Goal: Find specific fact: Find specific fact

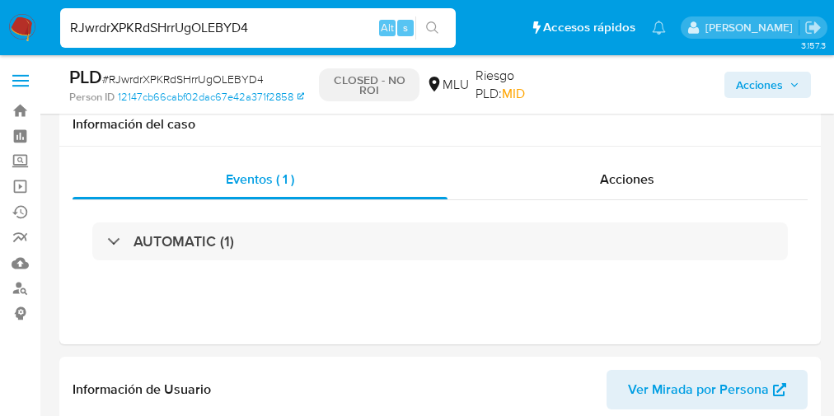
select select "10"
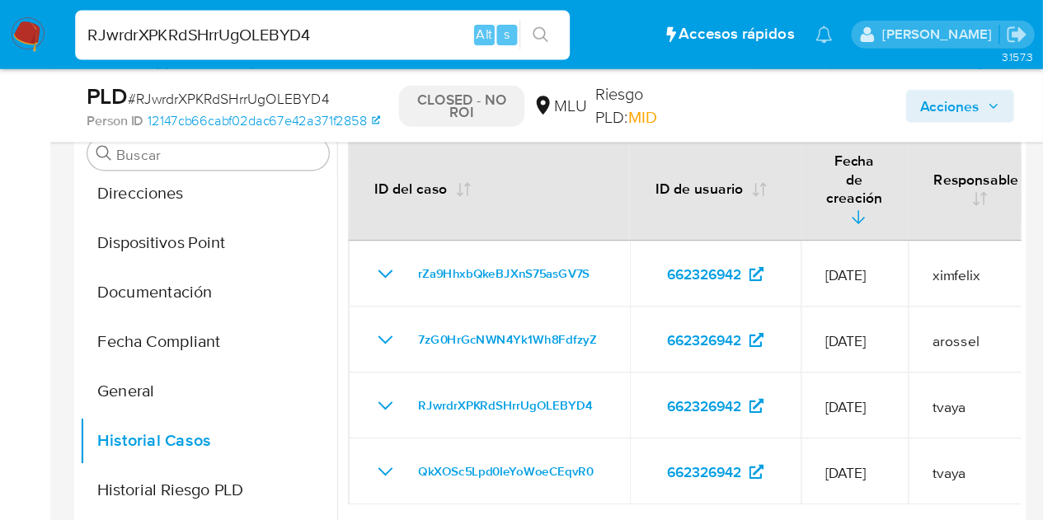
scroll to position [324, 0]
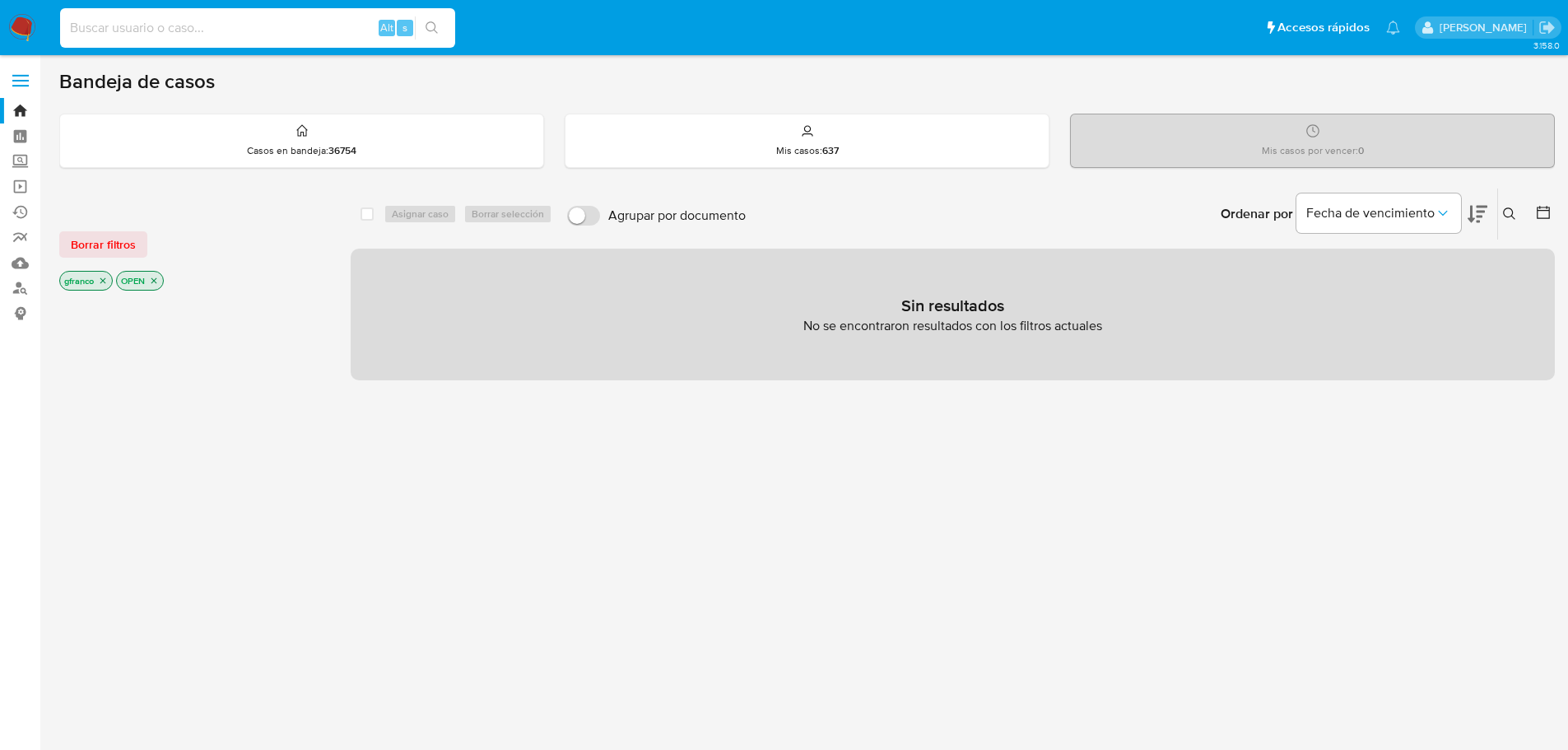
click at [209, 33] on input at bounding box center [258, 27] width 395 height 21
paste input "1261425696"
type input "1261425696"
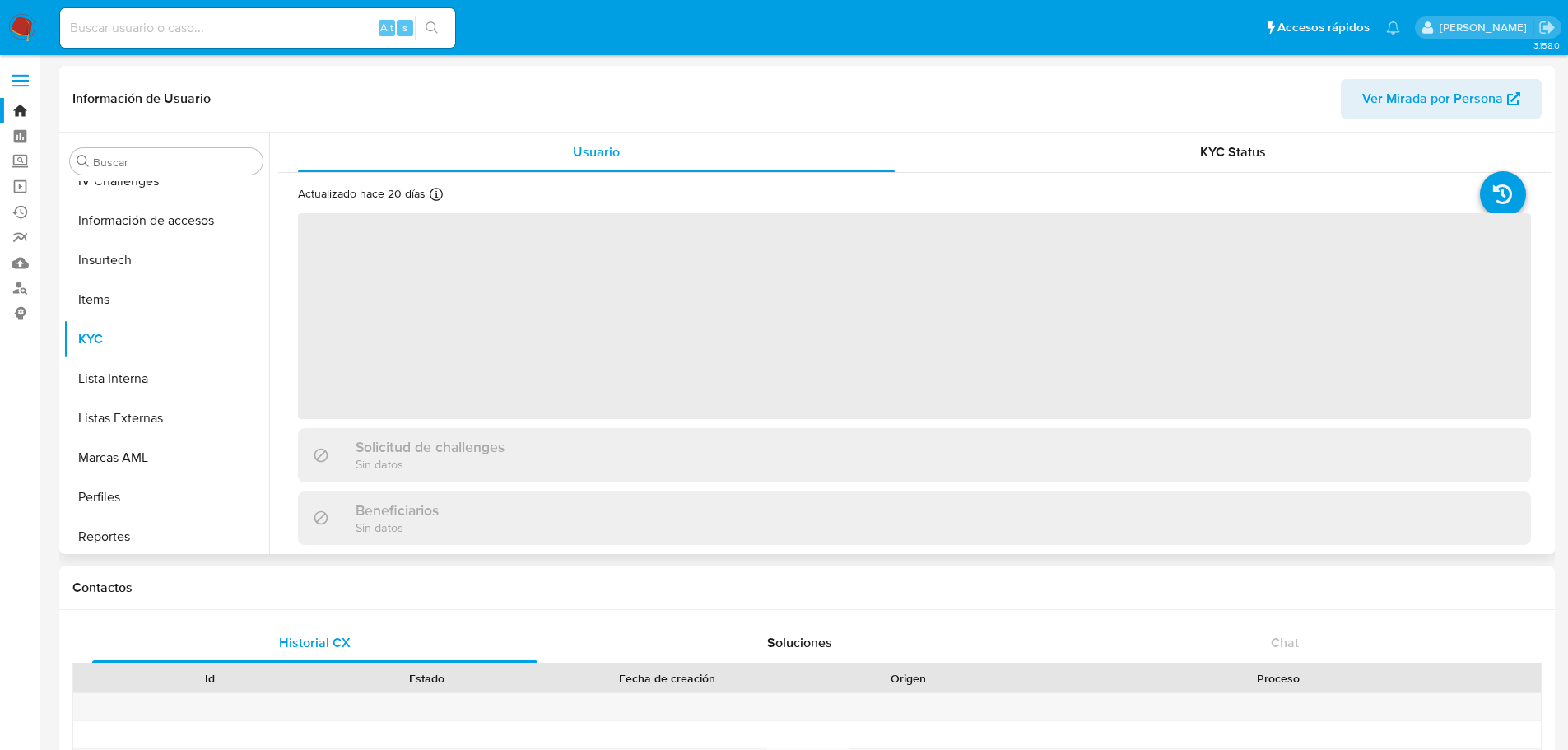
scroll to position [735, 0]
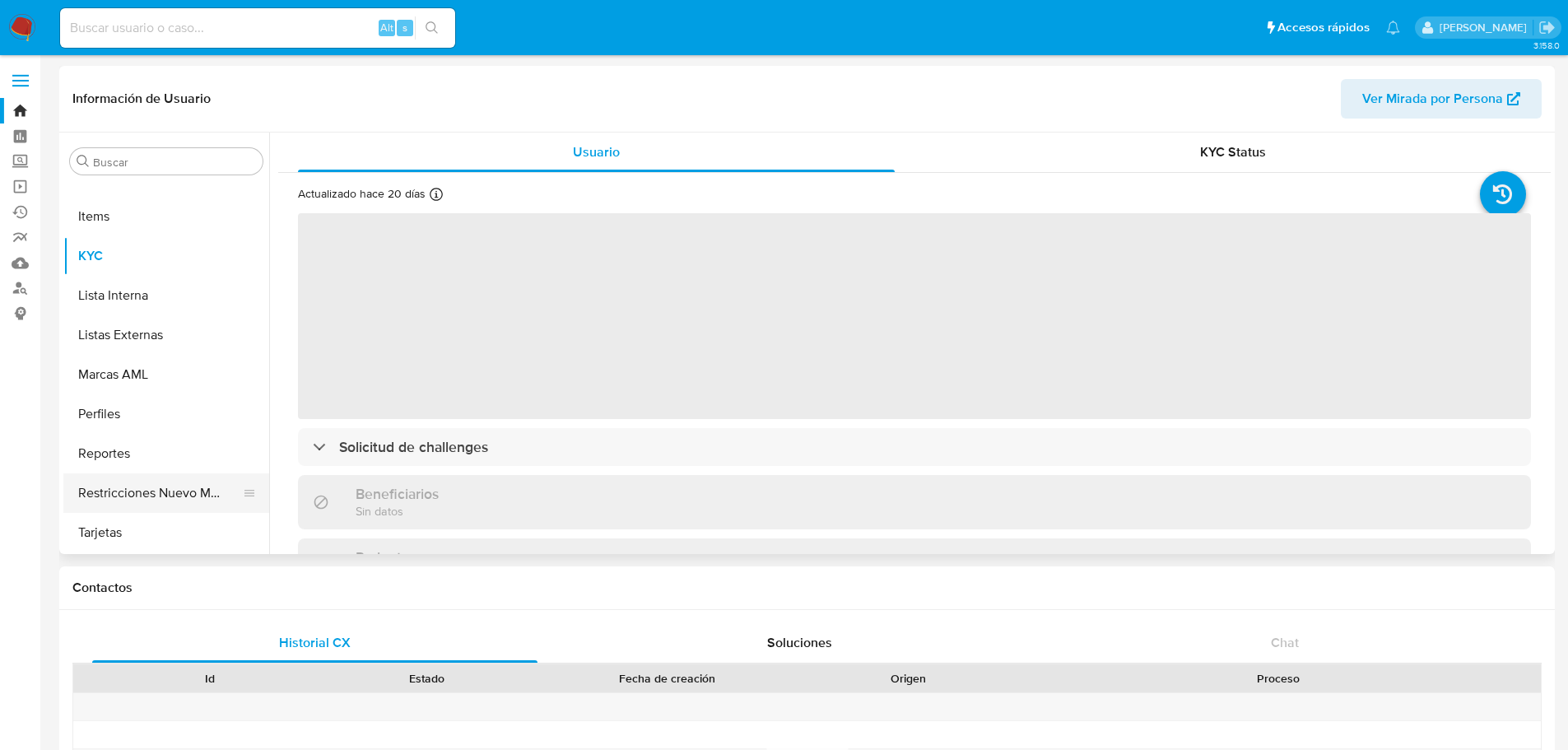
click at [161, 489] on button "Restricciones Nuevo Mundo" at bounding box center [159, 493] width 193 height 40
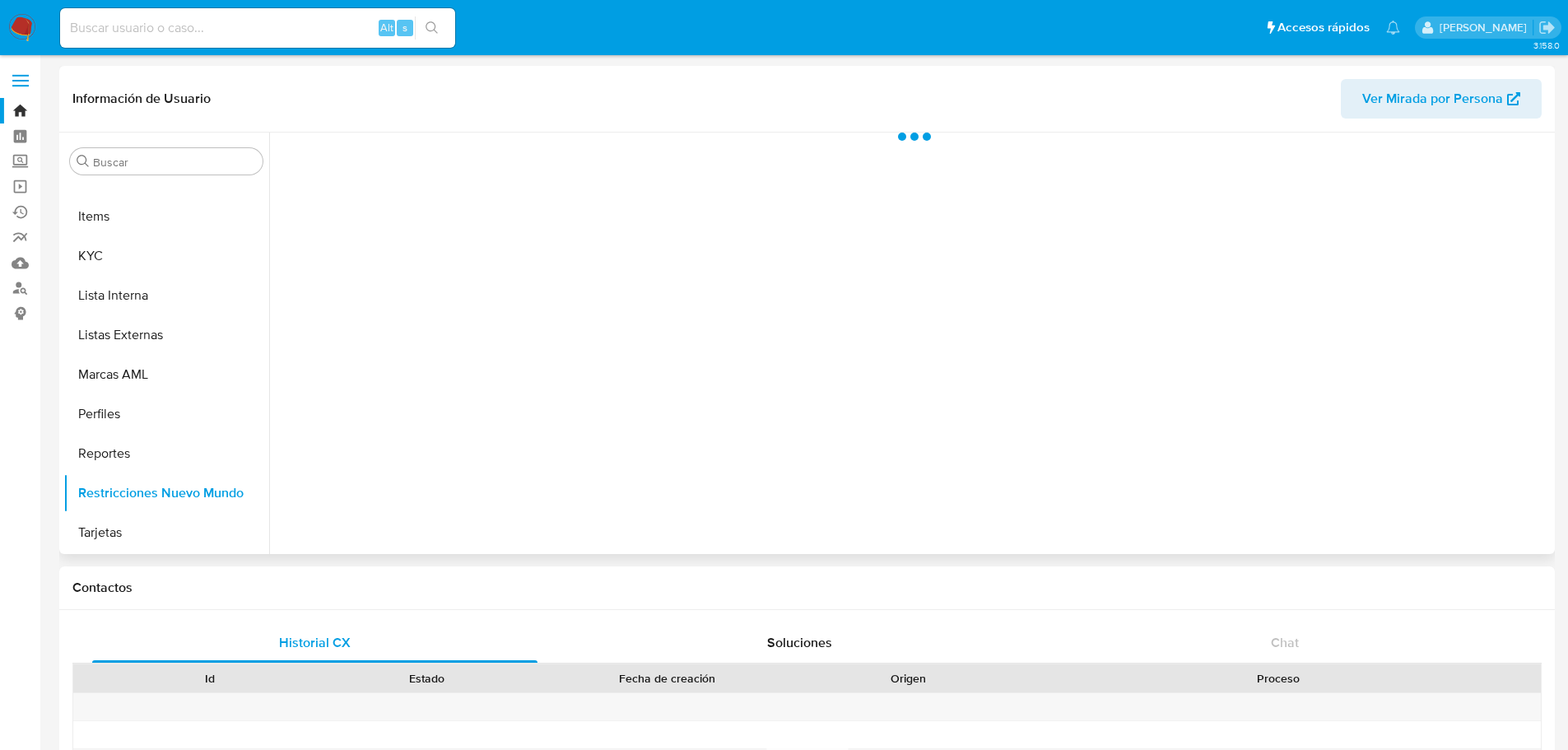
select select "10"
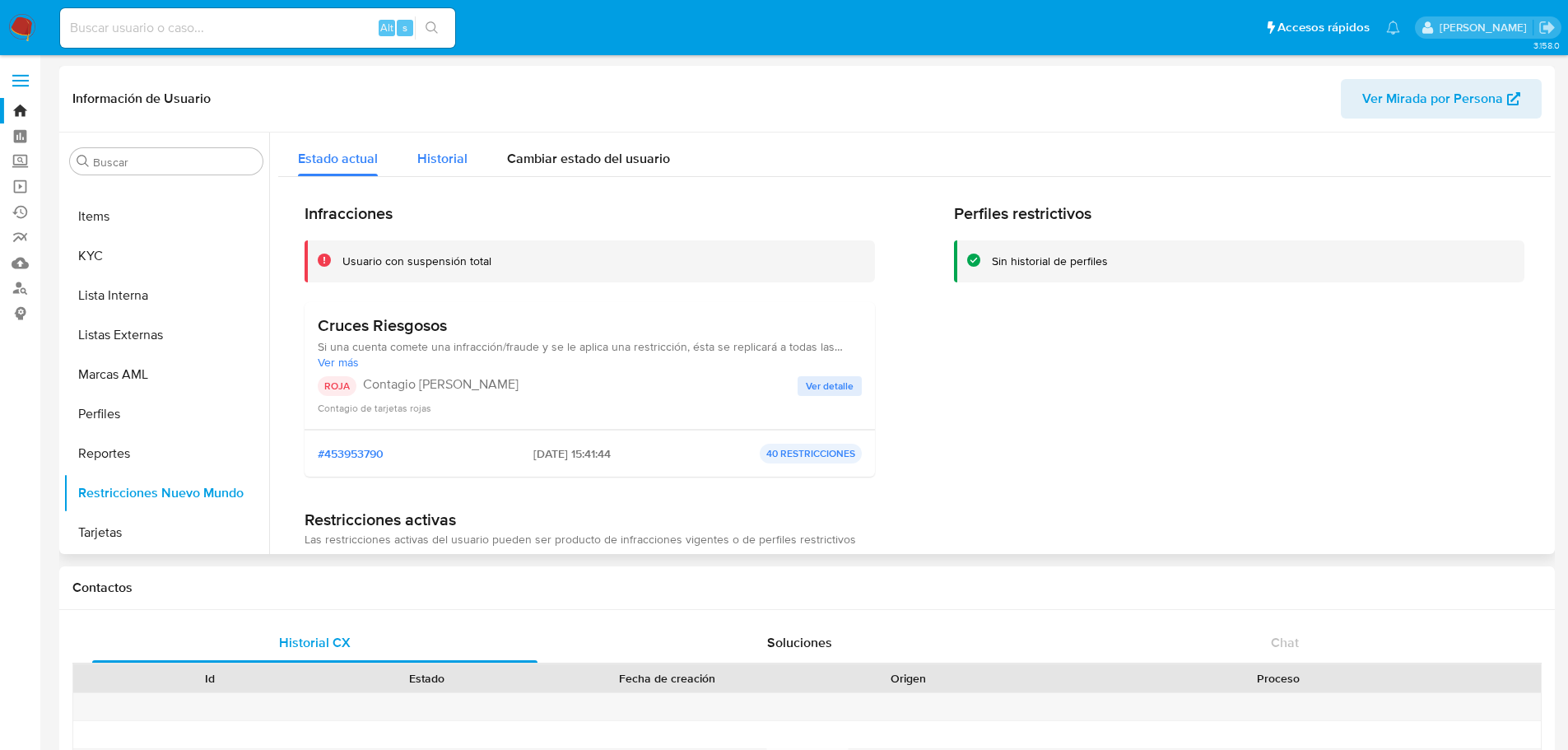
click at [427, 154] on span "Historial" at bounding box center [442, 158] width 50 height 19
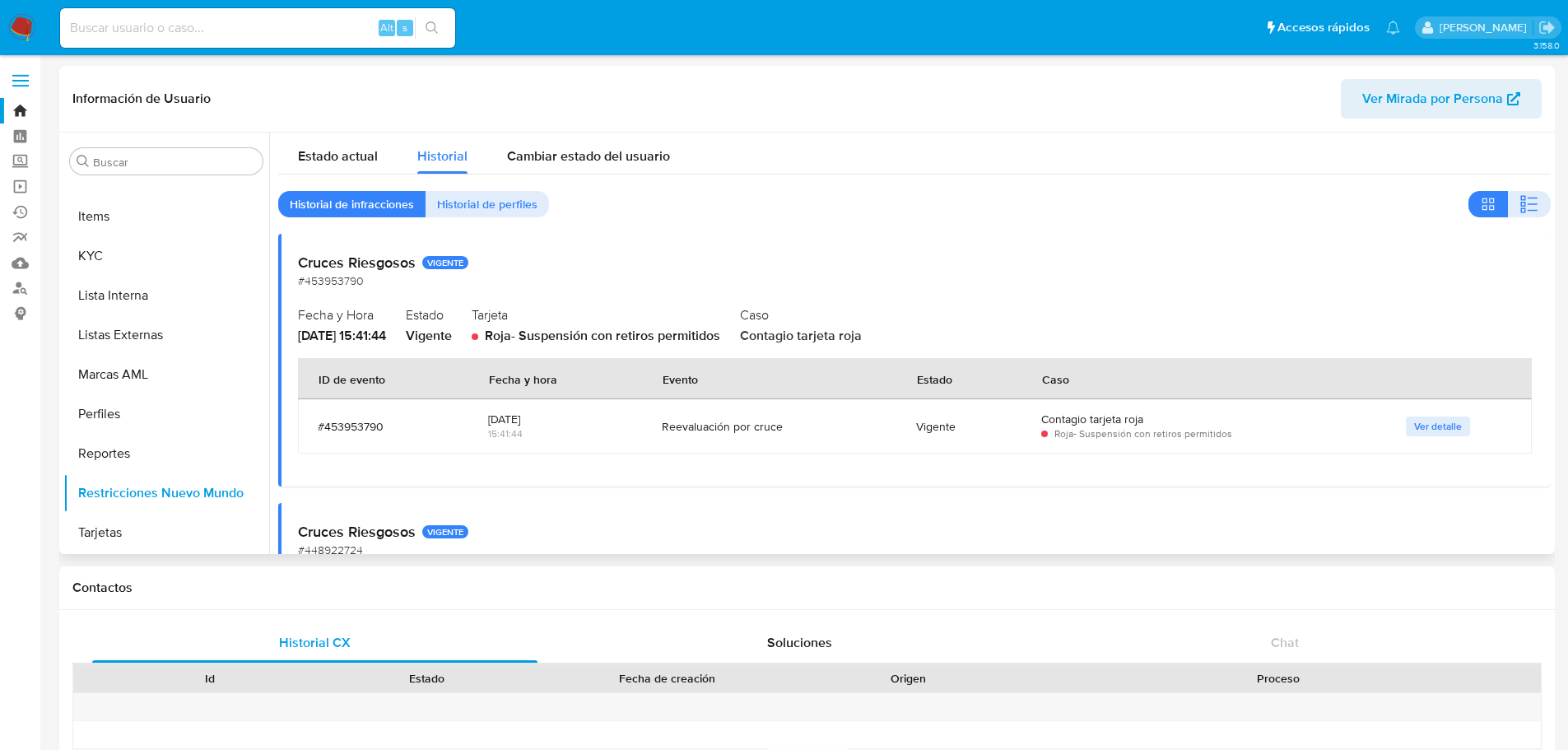
scroll to position [0, 0]
click at [325, 158] on span "Estado actual" at bounding box center [337, 158] width 80 height 19
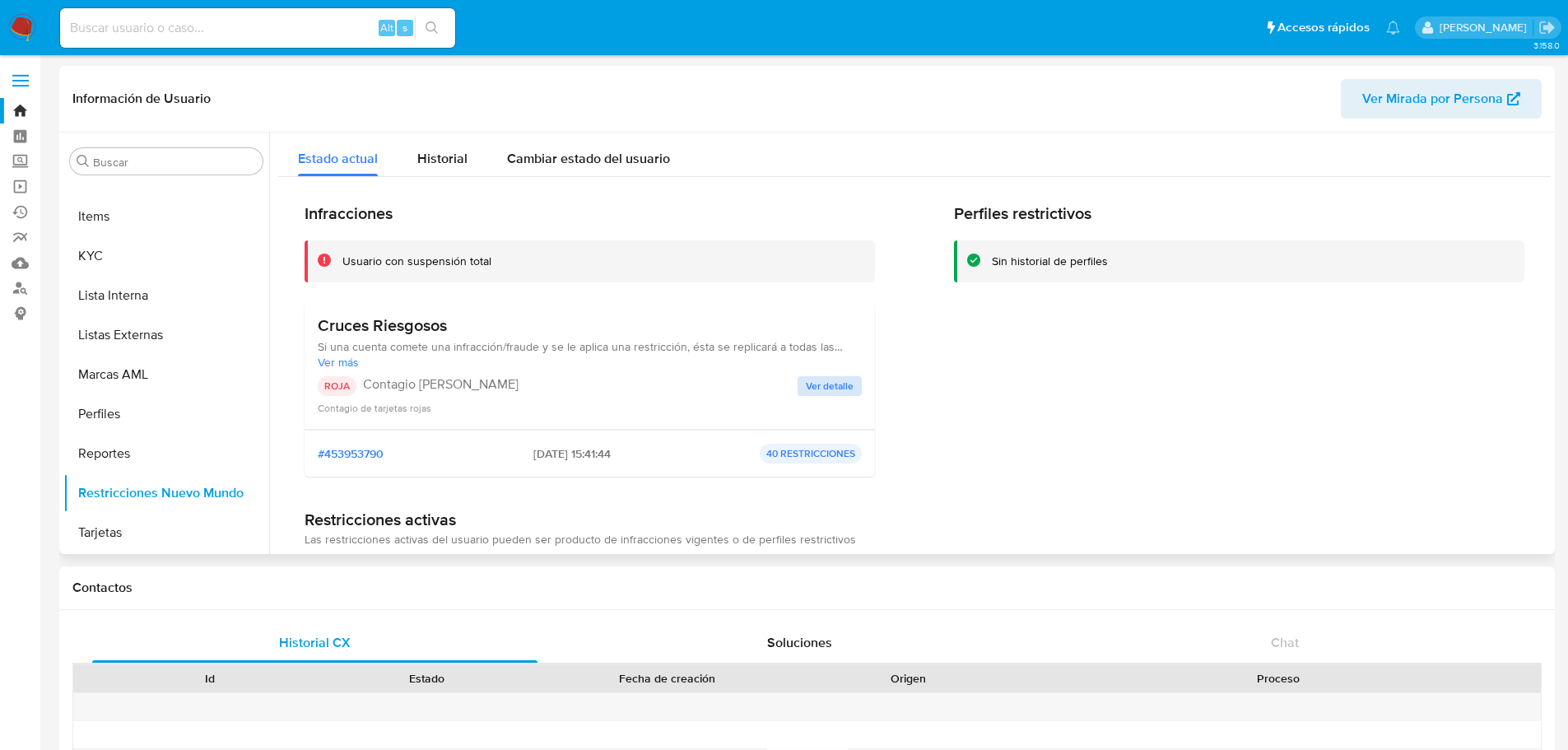
click at [825, 377] on span "Ver detalle" at bounding box center [829, 385] width 48 height 16
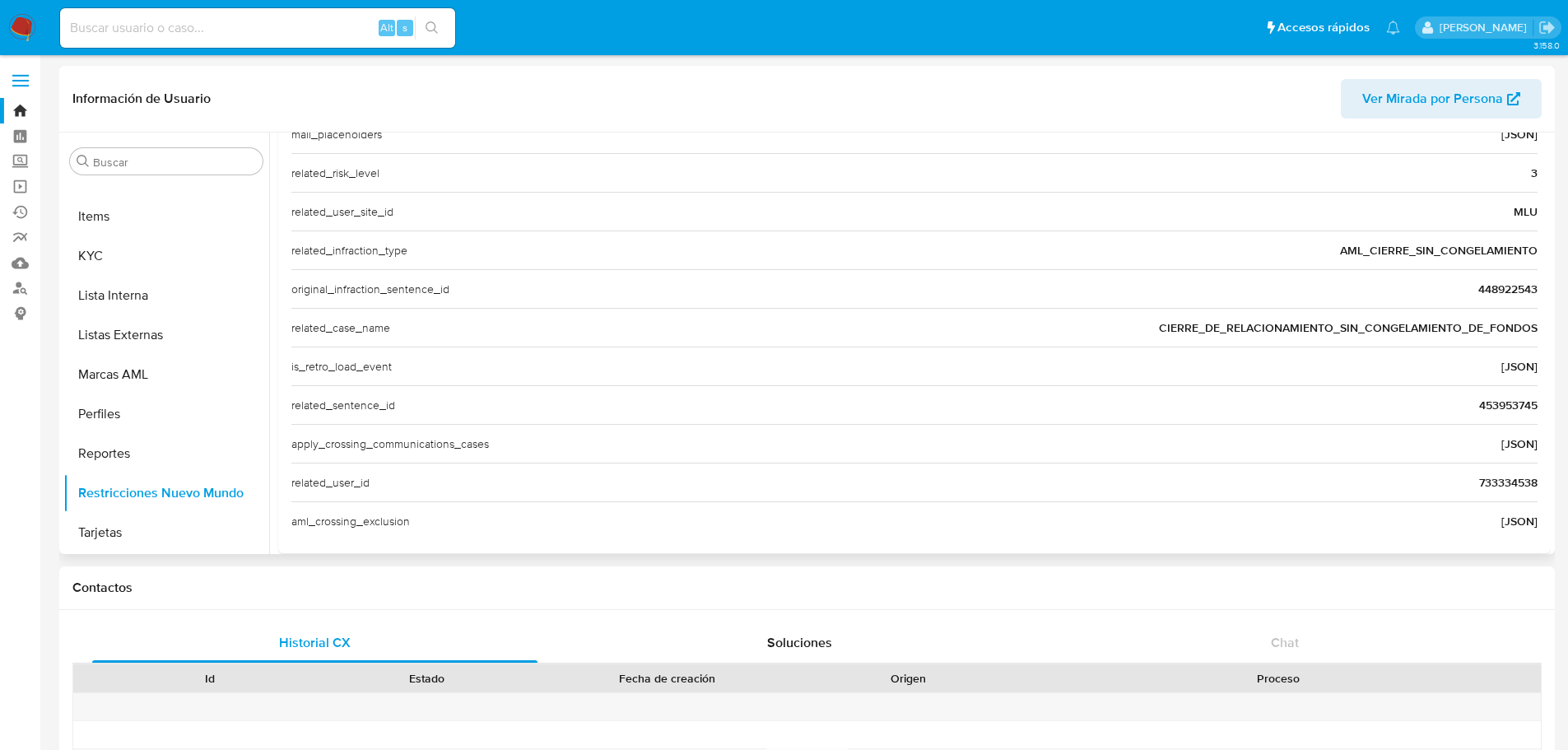
scroll to position [636, 0]
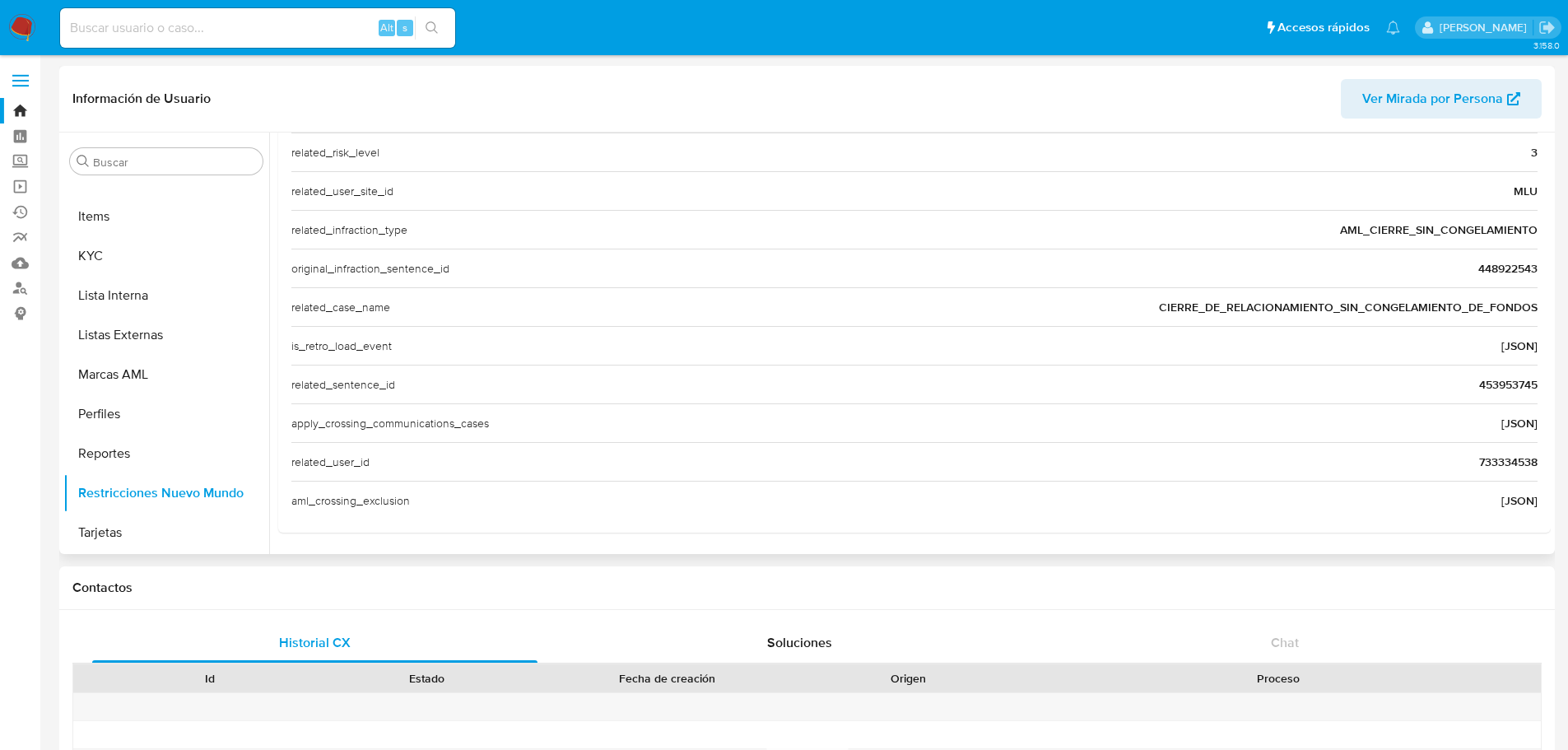
click at [1264, 267] on span "448922543" at bounding box center [1507, 269] width 59 height 16
click at [229, 30] on input at bounding box center [258, 27] width 395 height 21
paste input "448922543"
type input "448922543"
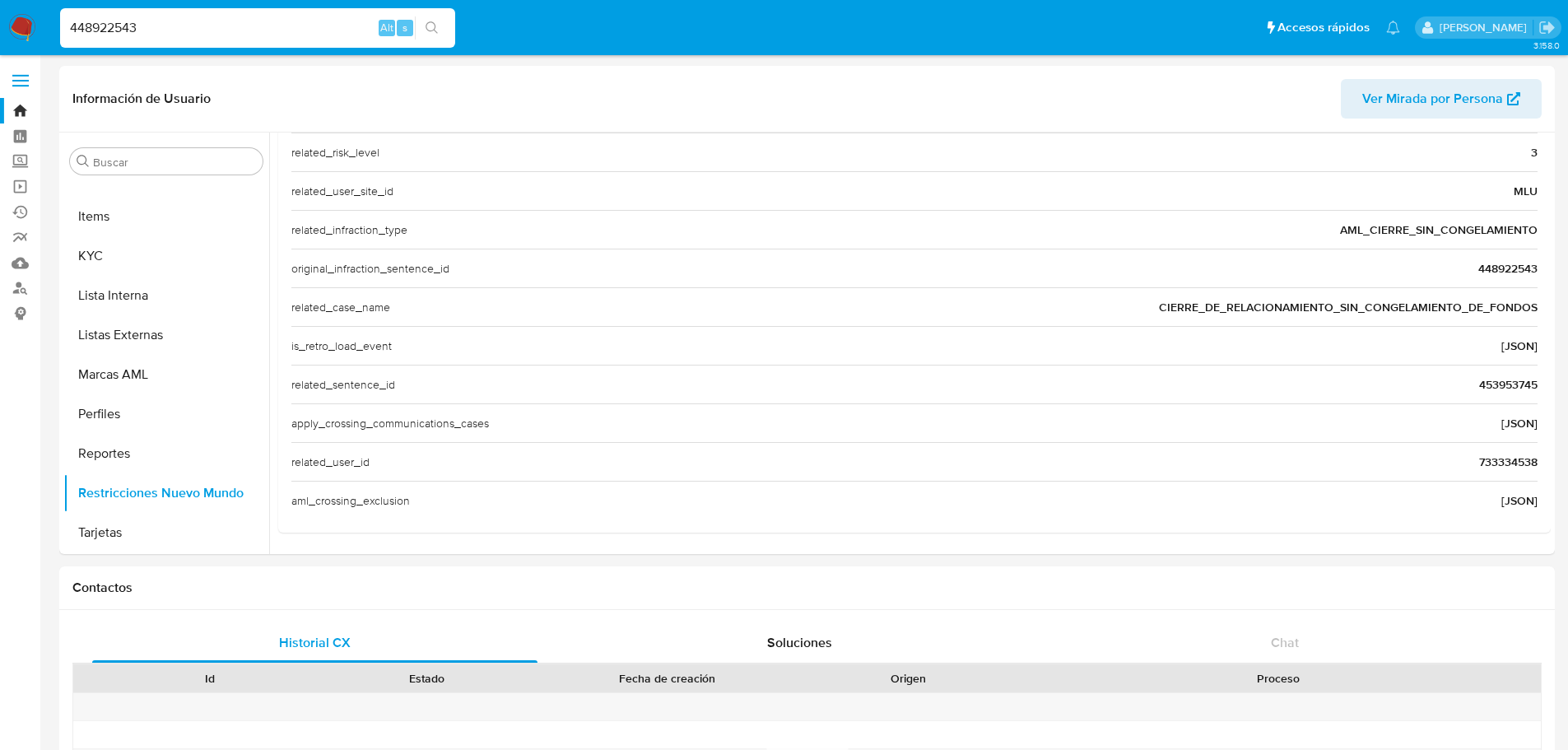
click at [432, 27] on icon "search-icon" at bounding box center [431, 27] width 13 height 13
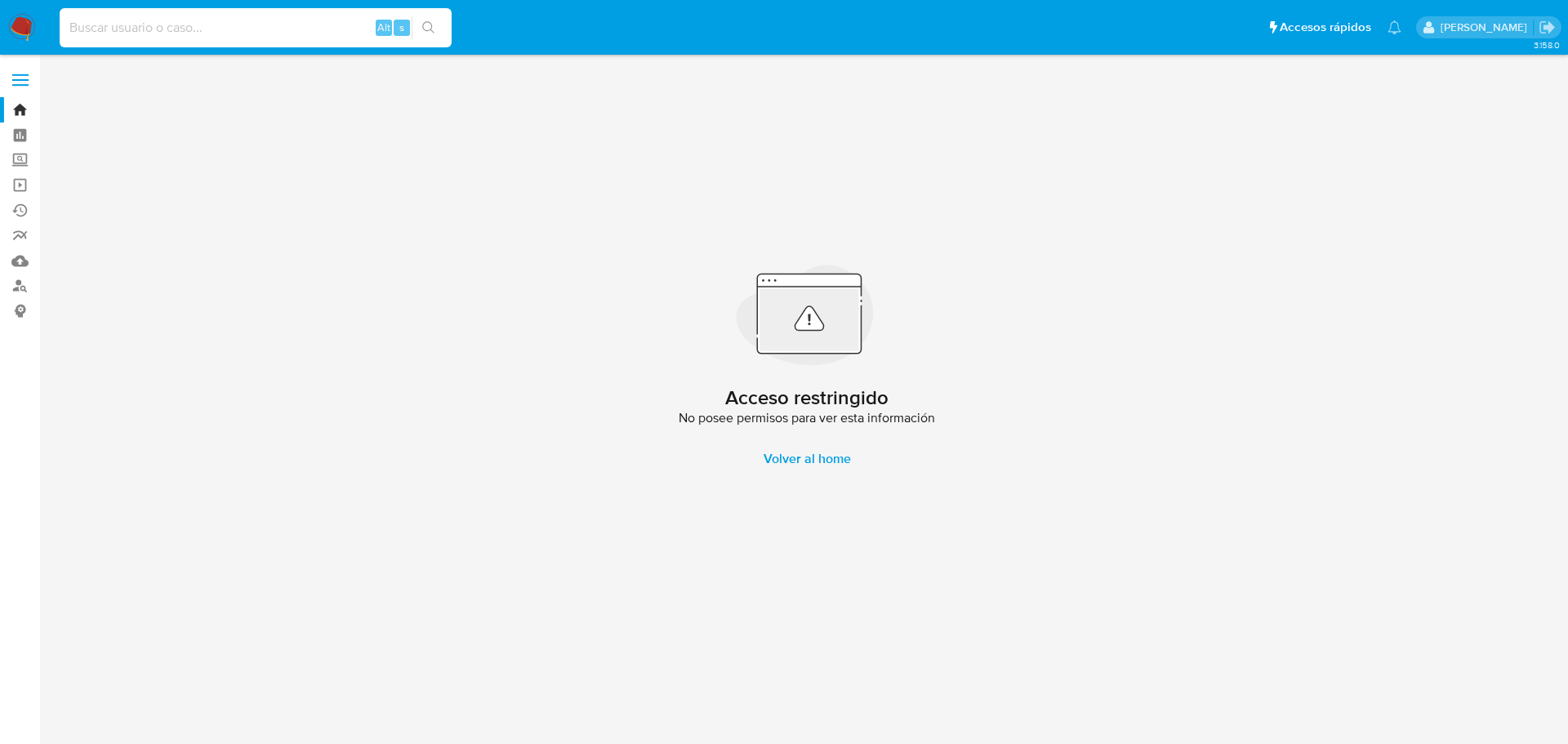
click at [234, 21] on input at bounding box center [256, 27] width 392 height 21
paste input "448922543"
type input "448922543"
click at [434, 32] on icon "search-icon" at bounding box center [428, 27] width 12 height 12
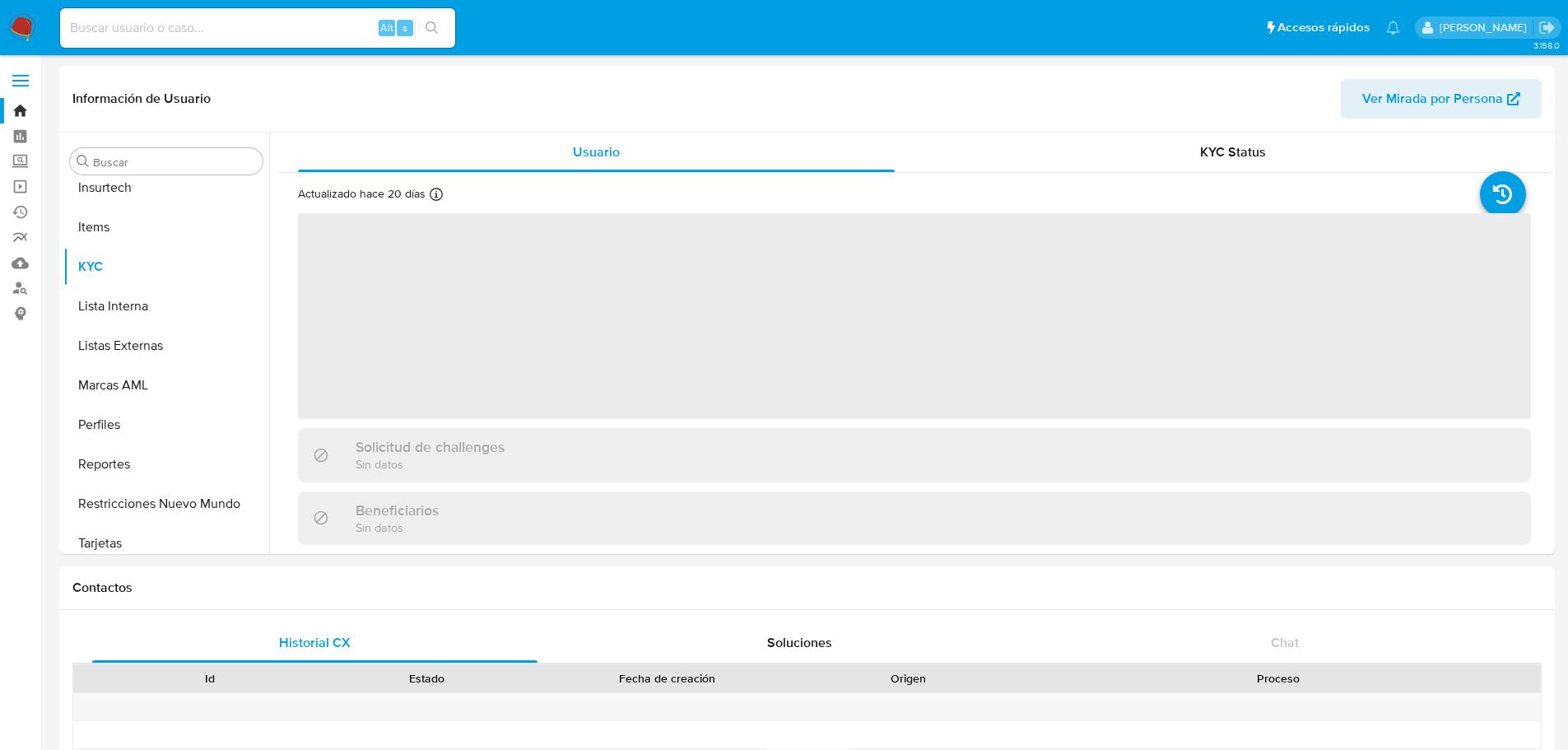
scroll to position [735, 0]
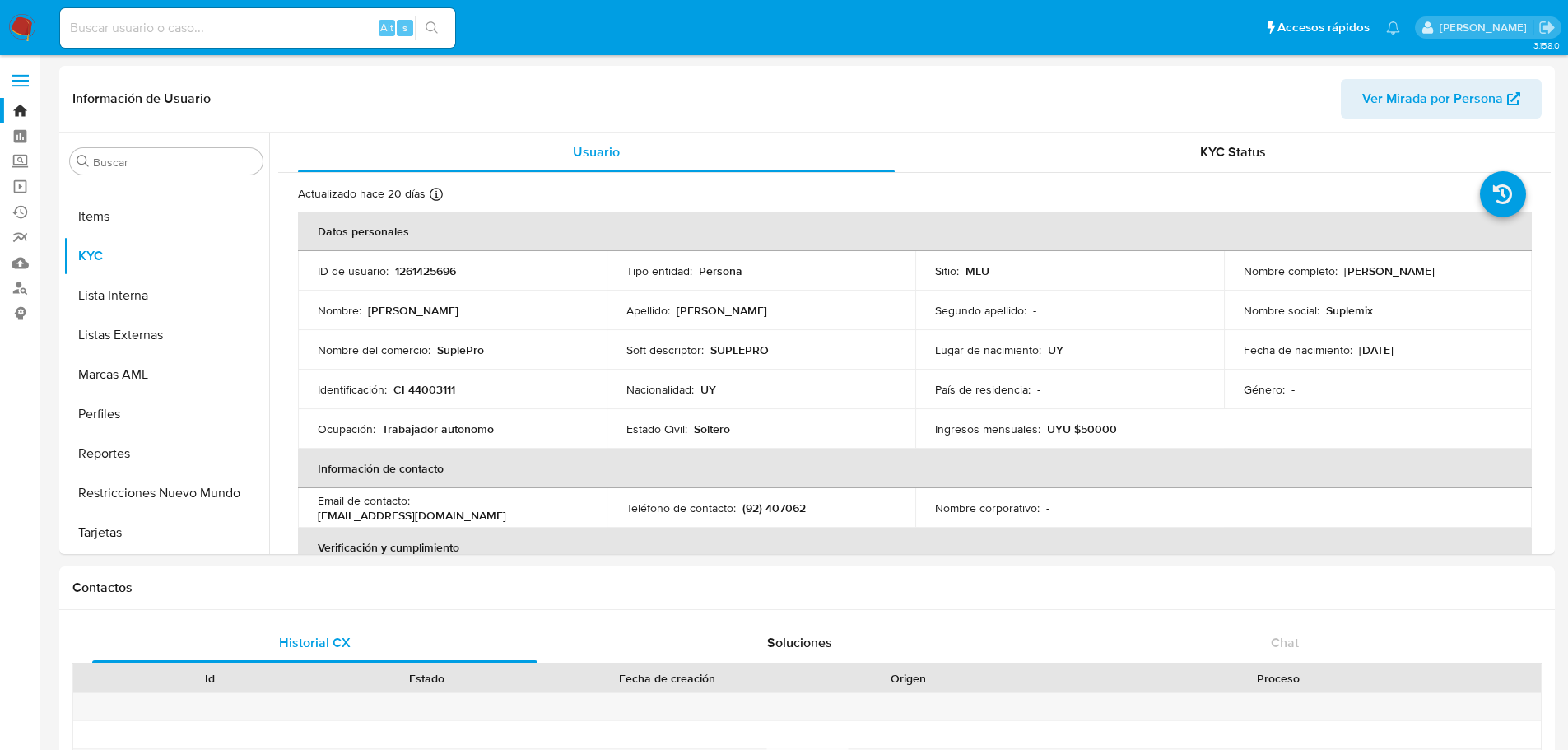
select select "10"
click at [1040, 455] on th "Información de contacto" at bounding box center [914, 468] width 1234 height 40
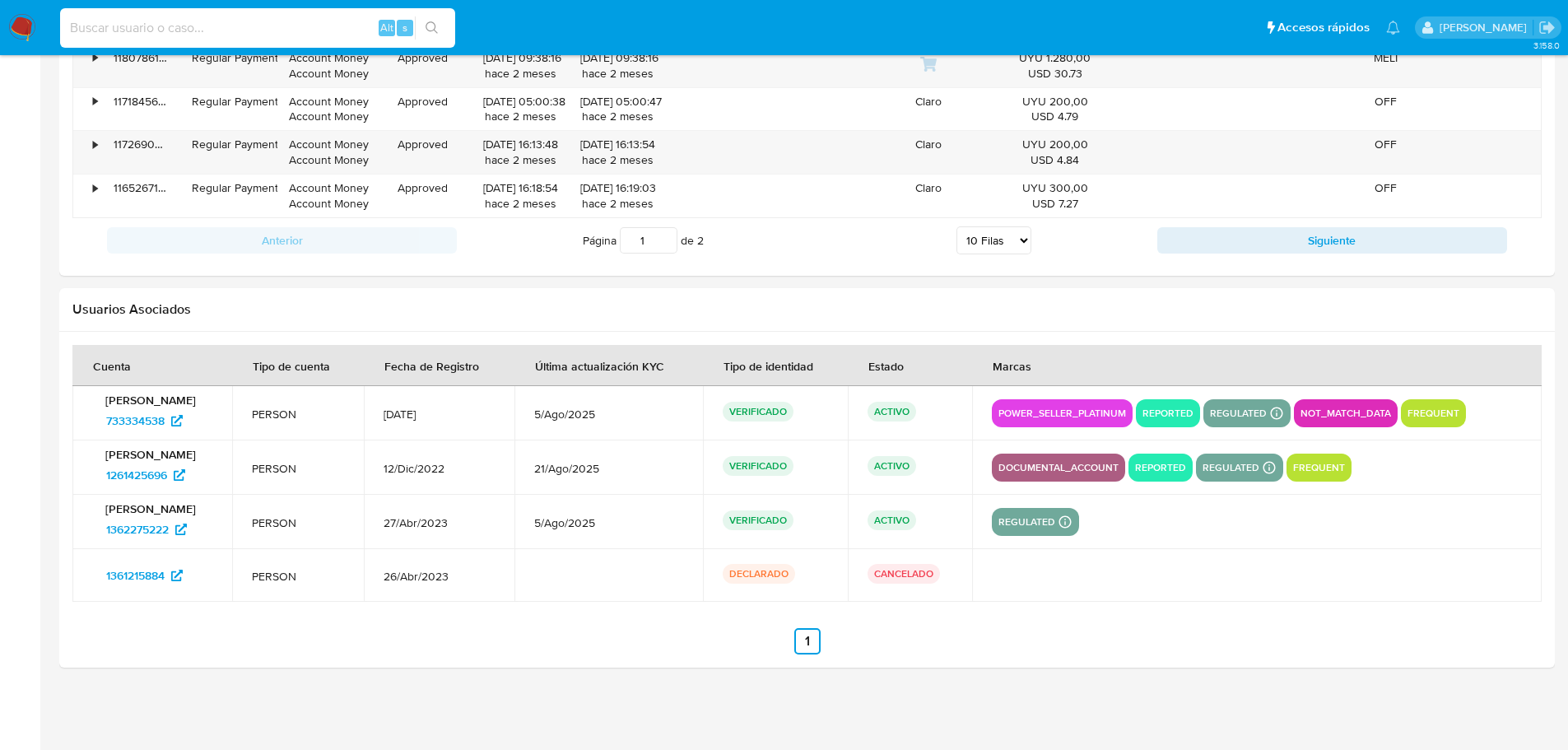
click at [229, 31] on input at bounding box center [258, 27] width 395 height 21
paste input "733334538"
type input "733334538"
click at [431, 33] on icon "search-icon" at bounding box center [431, 27] width 13 height 13
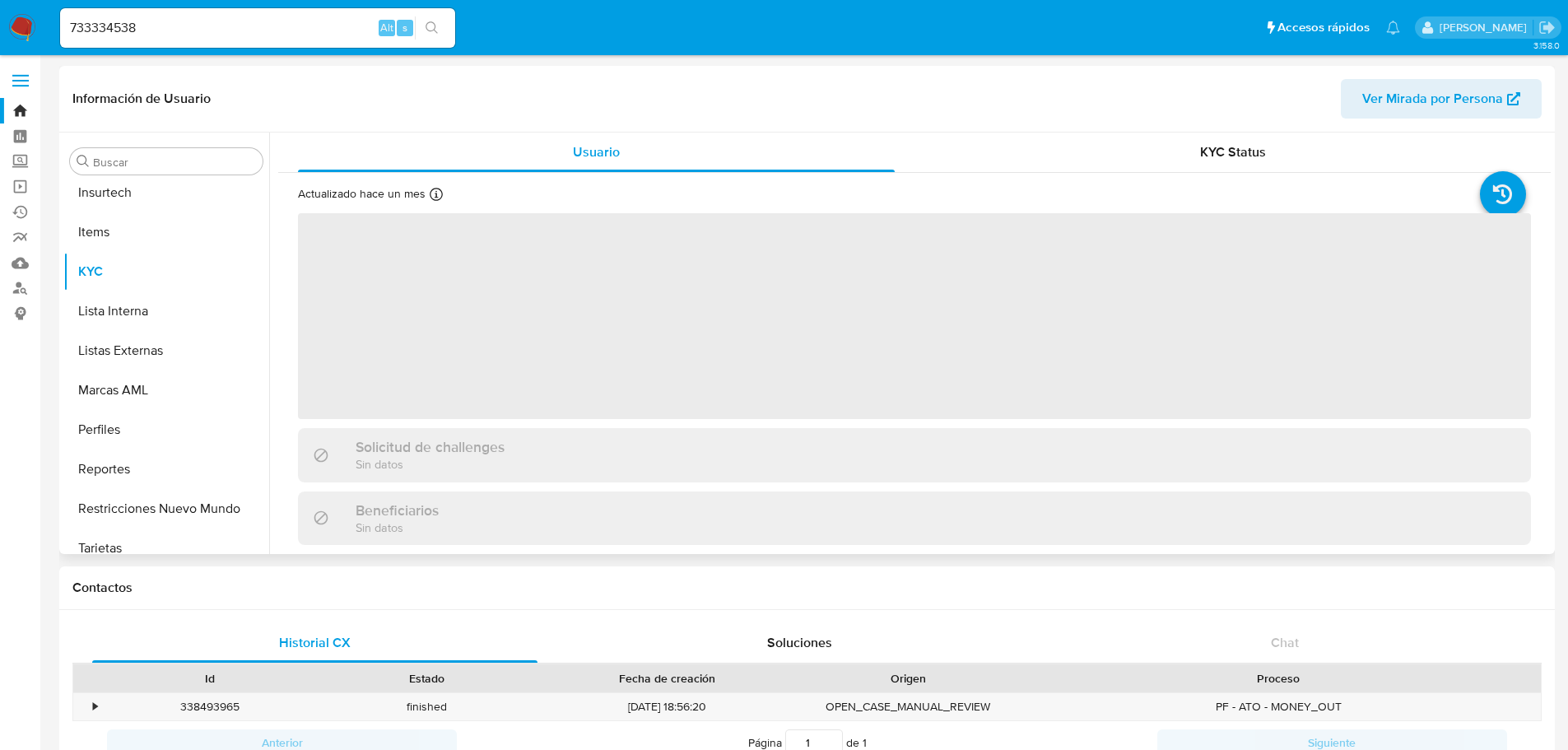
scroll to position [735, 0]
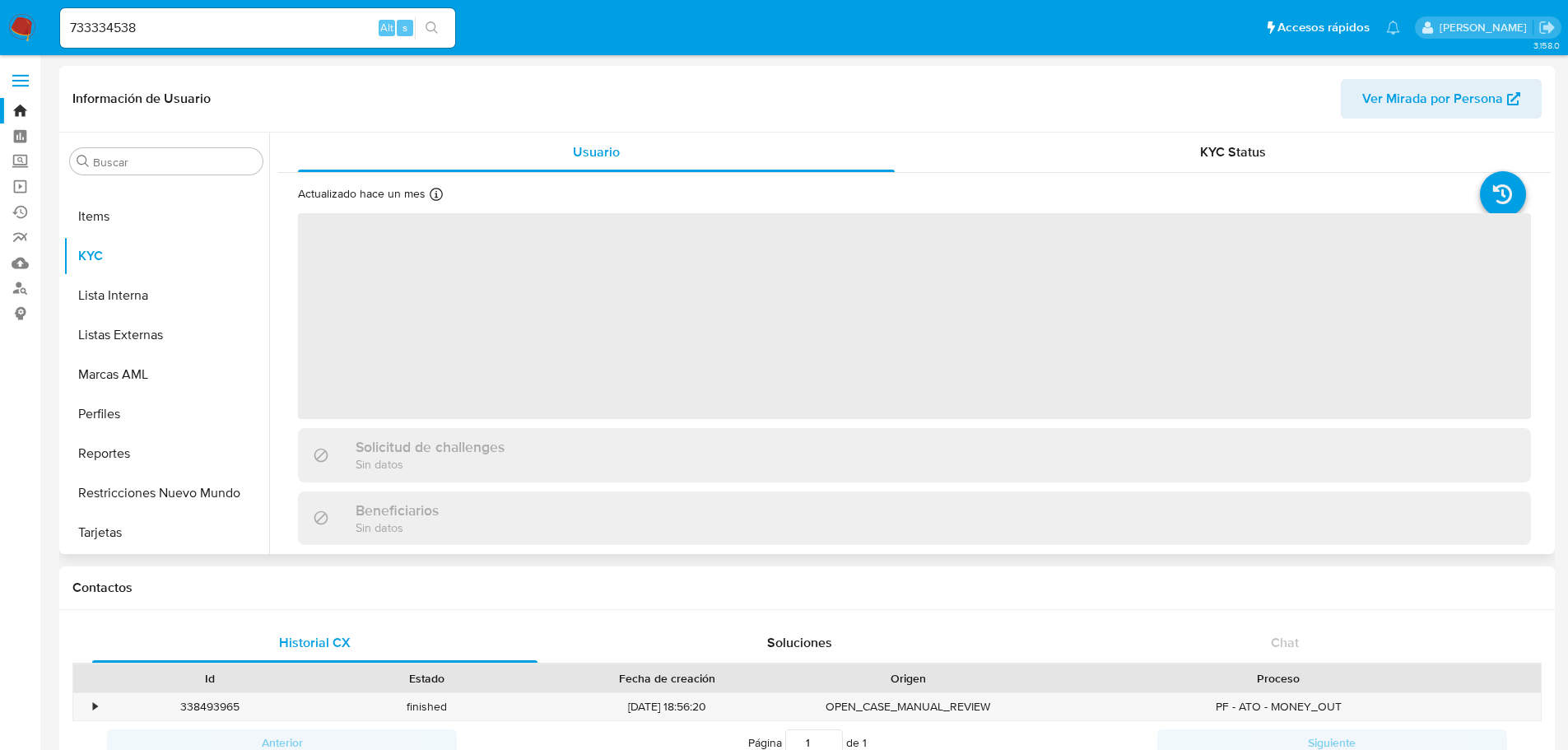
select select "10"
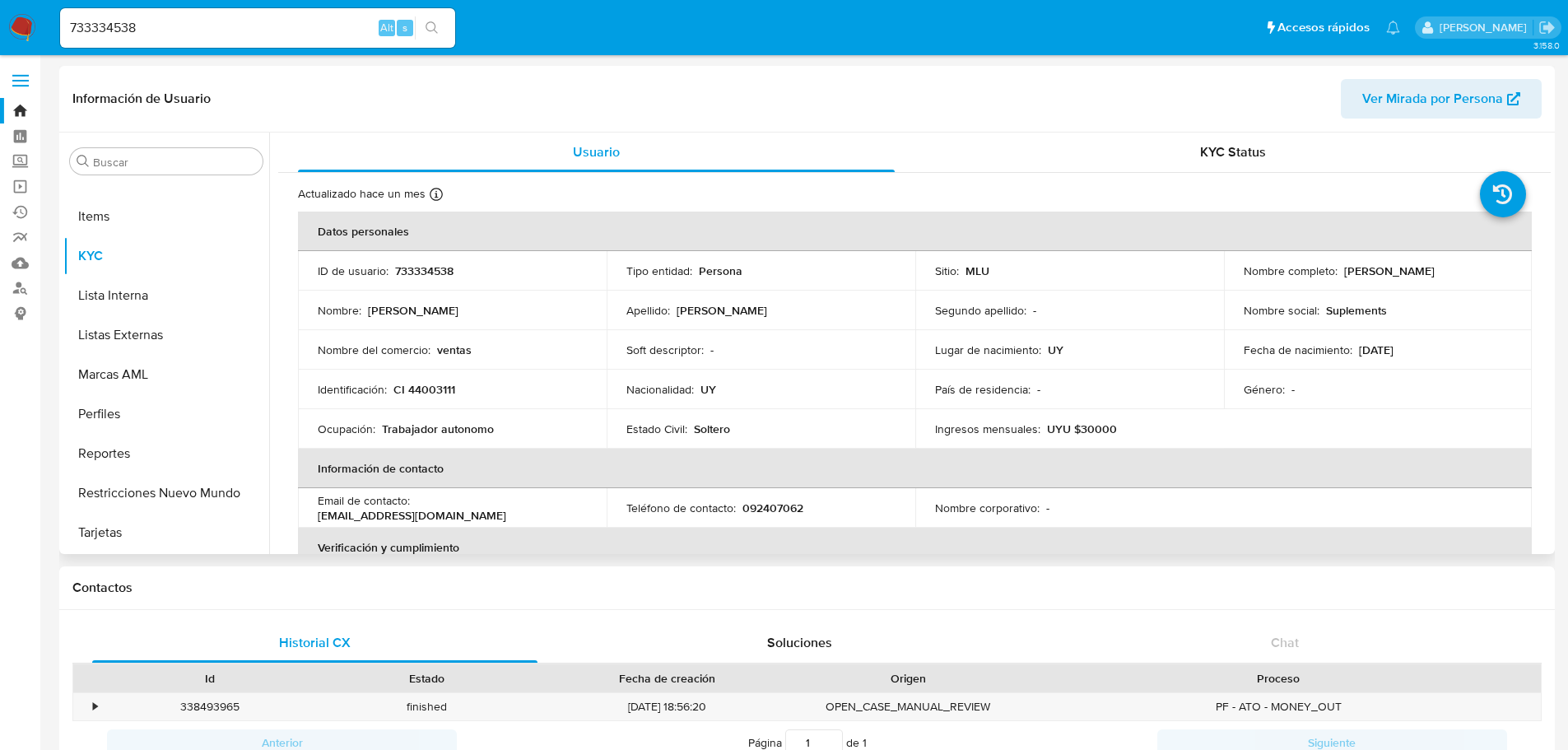
click at [244, 24] on input "733334538" at bounding box center [258, 27] width 395 height 21
paste input "49968016"
type input "749968016"
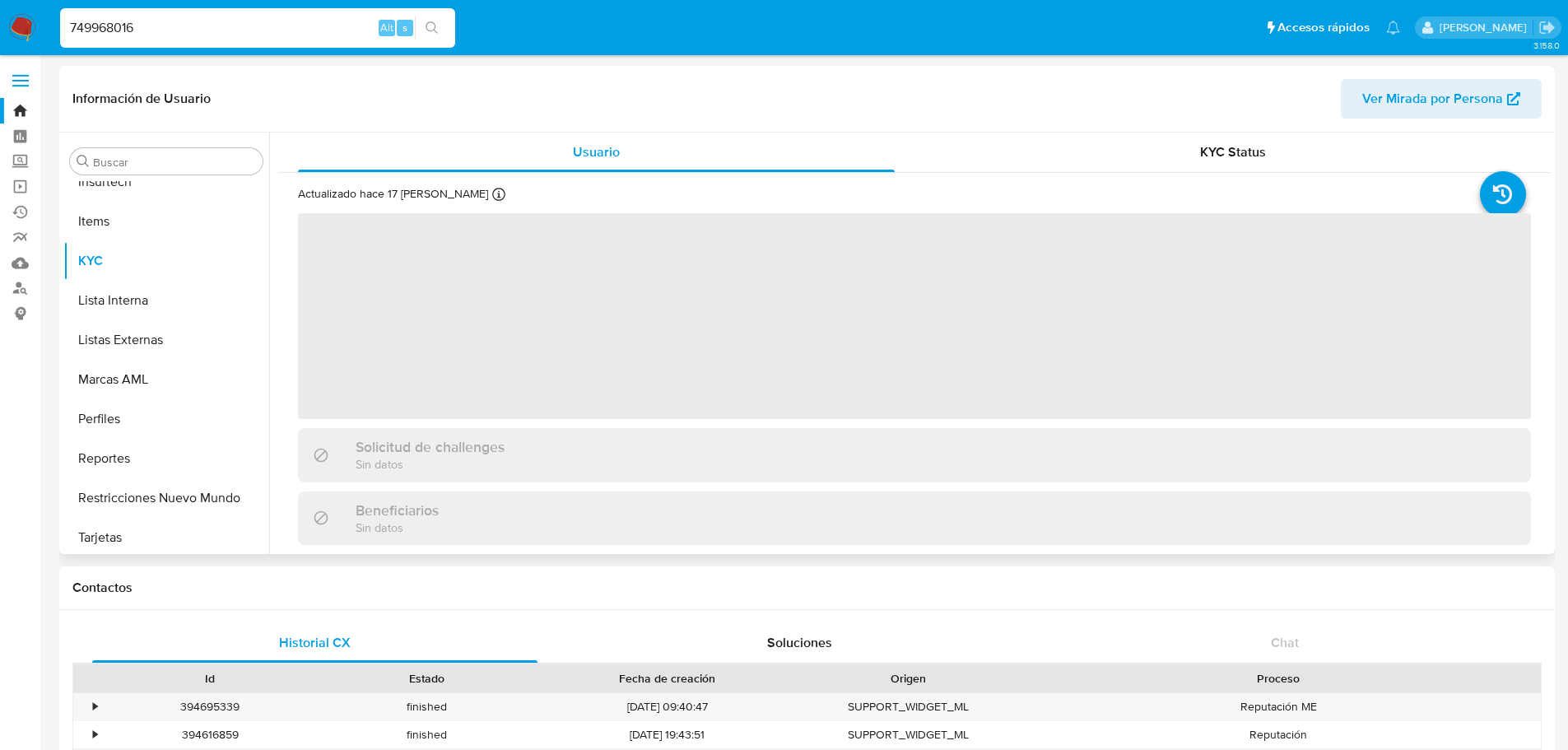
scroll to position [735, 0]
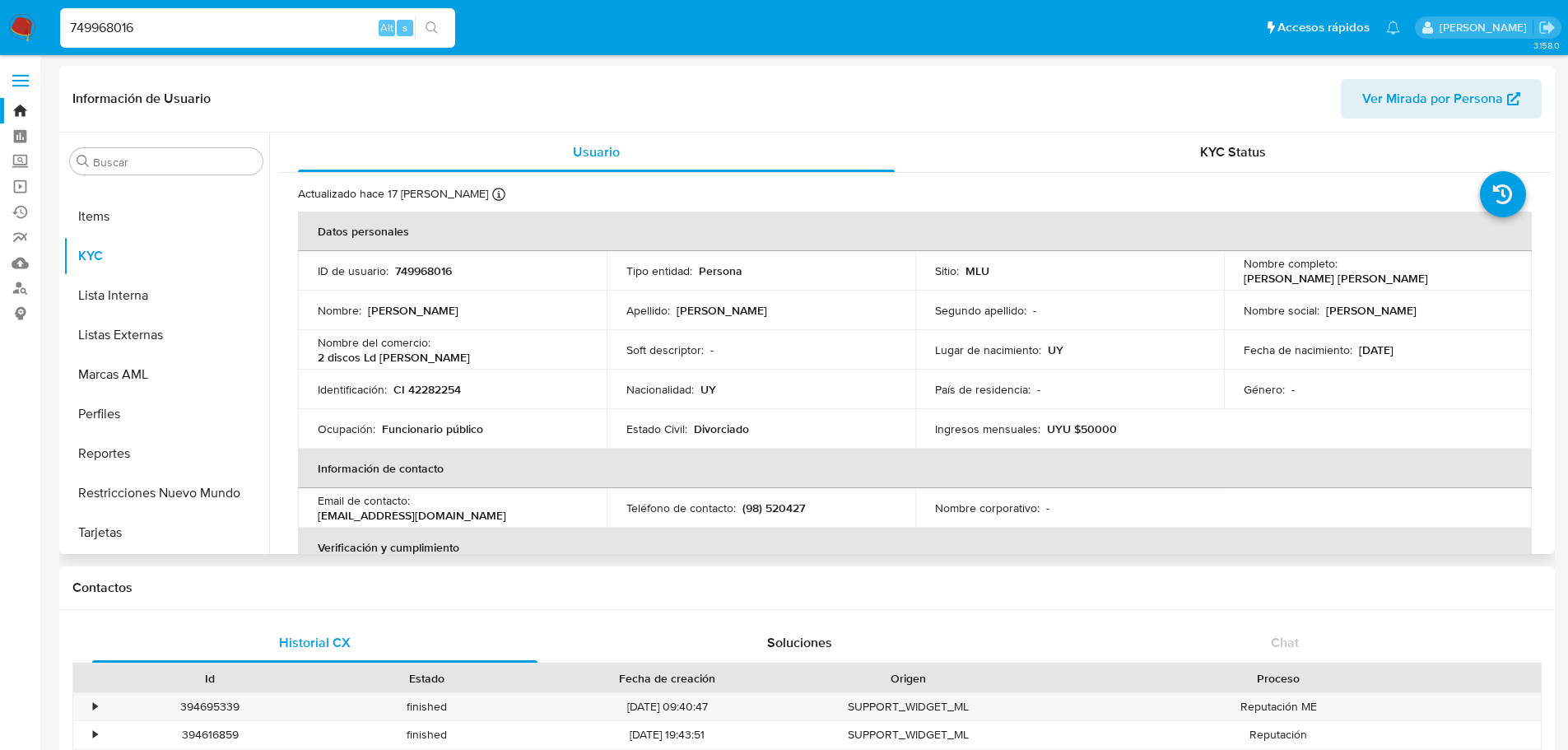
select select "10"
click at [147, 490] on button "Restricciones Nuevo Mundo" at bounding box center [159, 493] width 193 height 40
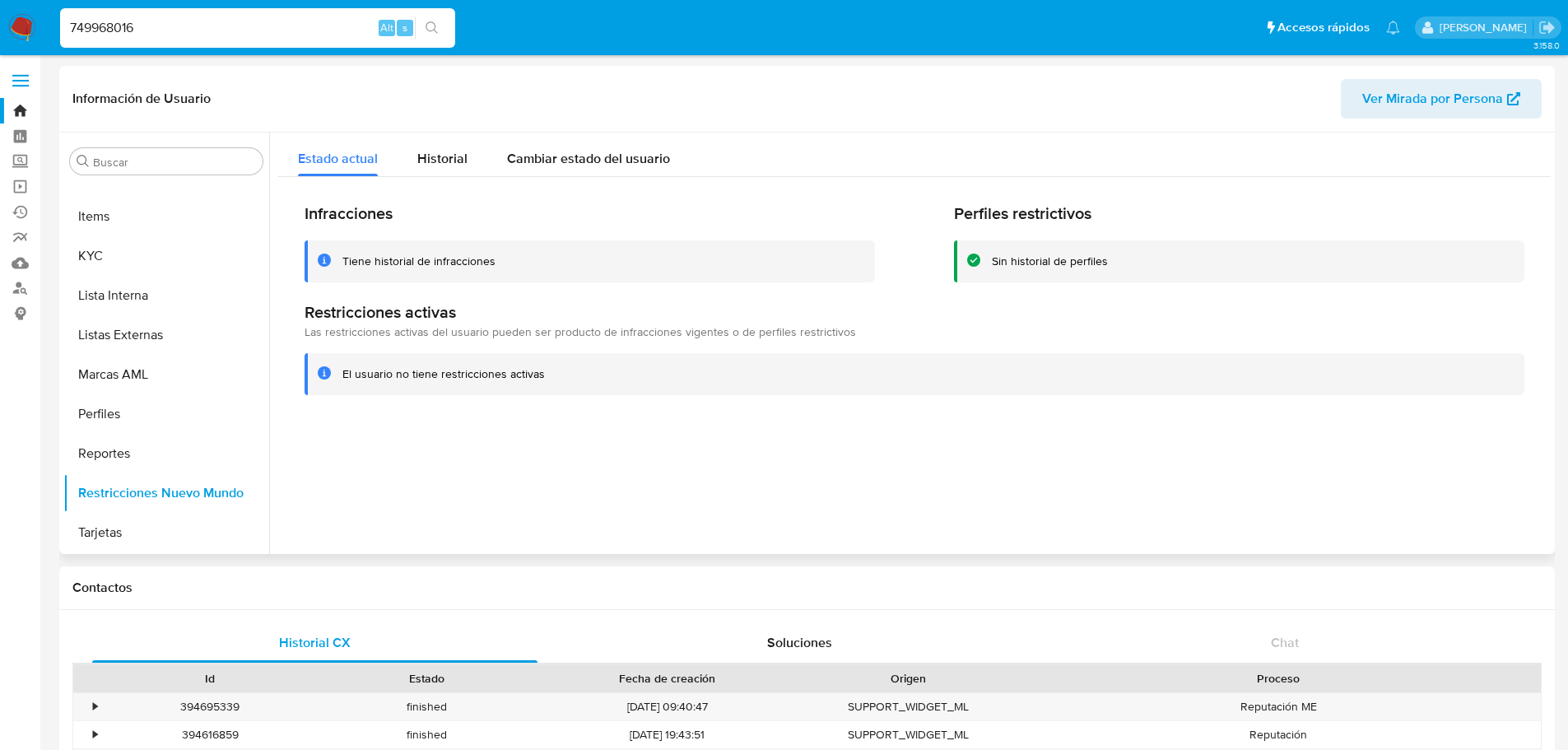
click at [1264, 457] on div at bounding box center [910, 344] width 1282 height 421
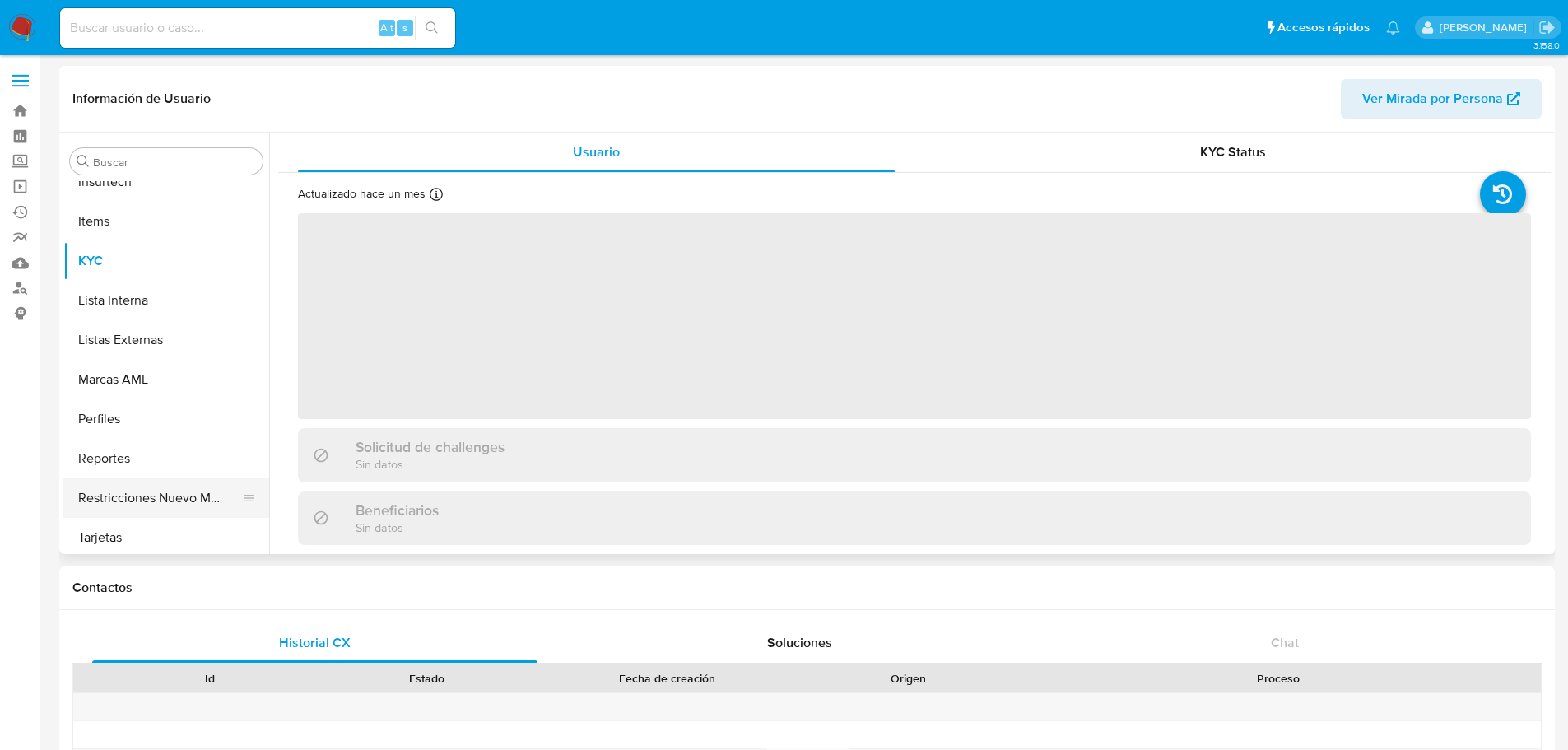
scroll to position [735, 0]
select select "10"
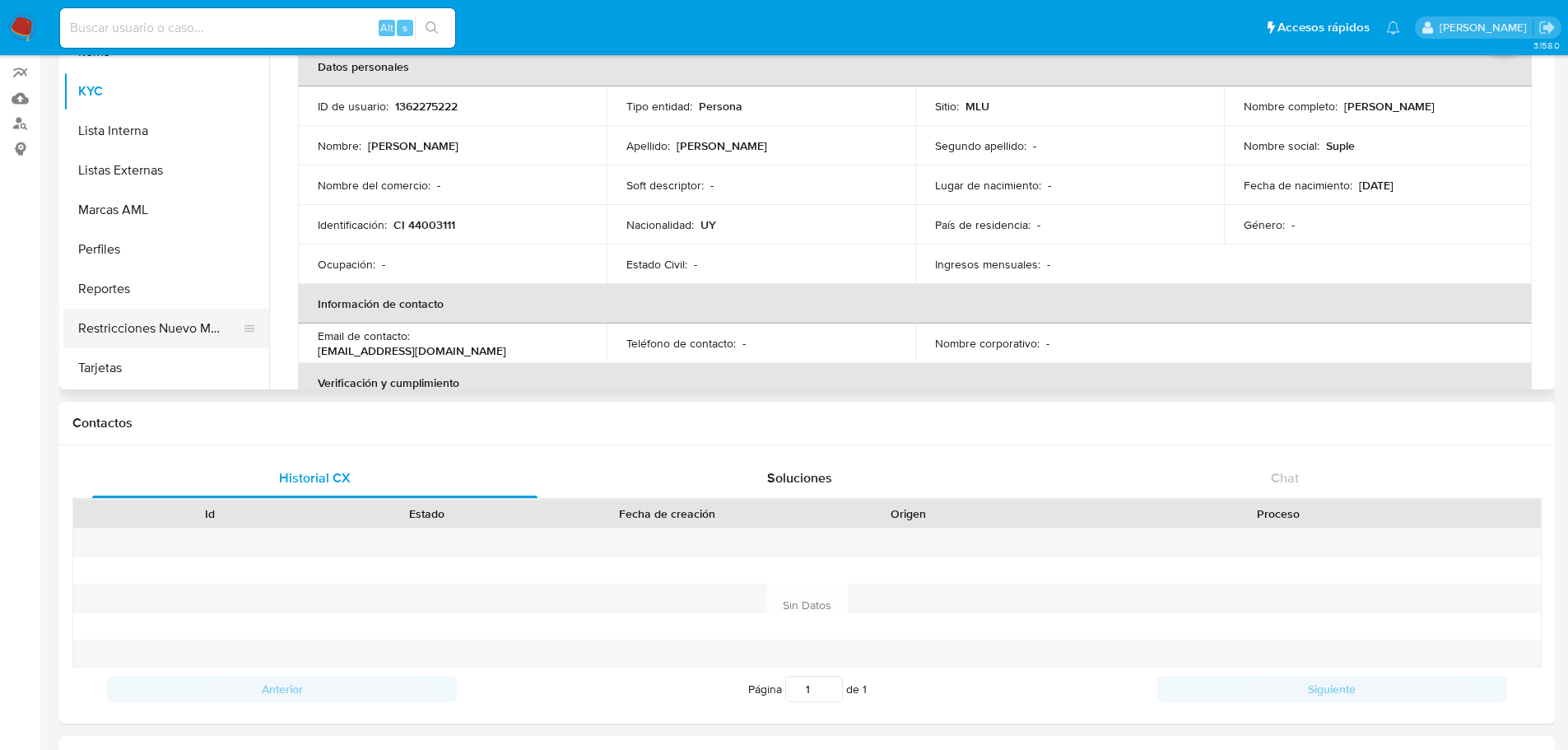
click at [175, 326] on button "Restricciones Nuevo Mundo" at bounding box center [159, 329] width 193 height 40
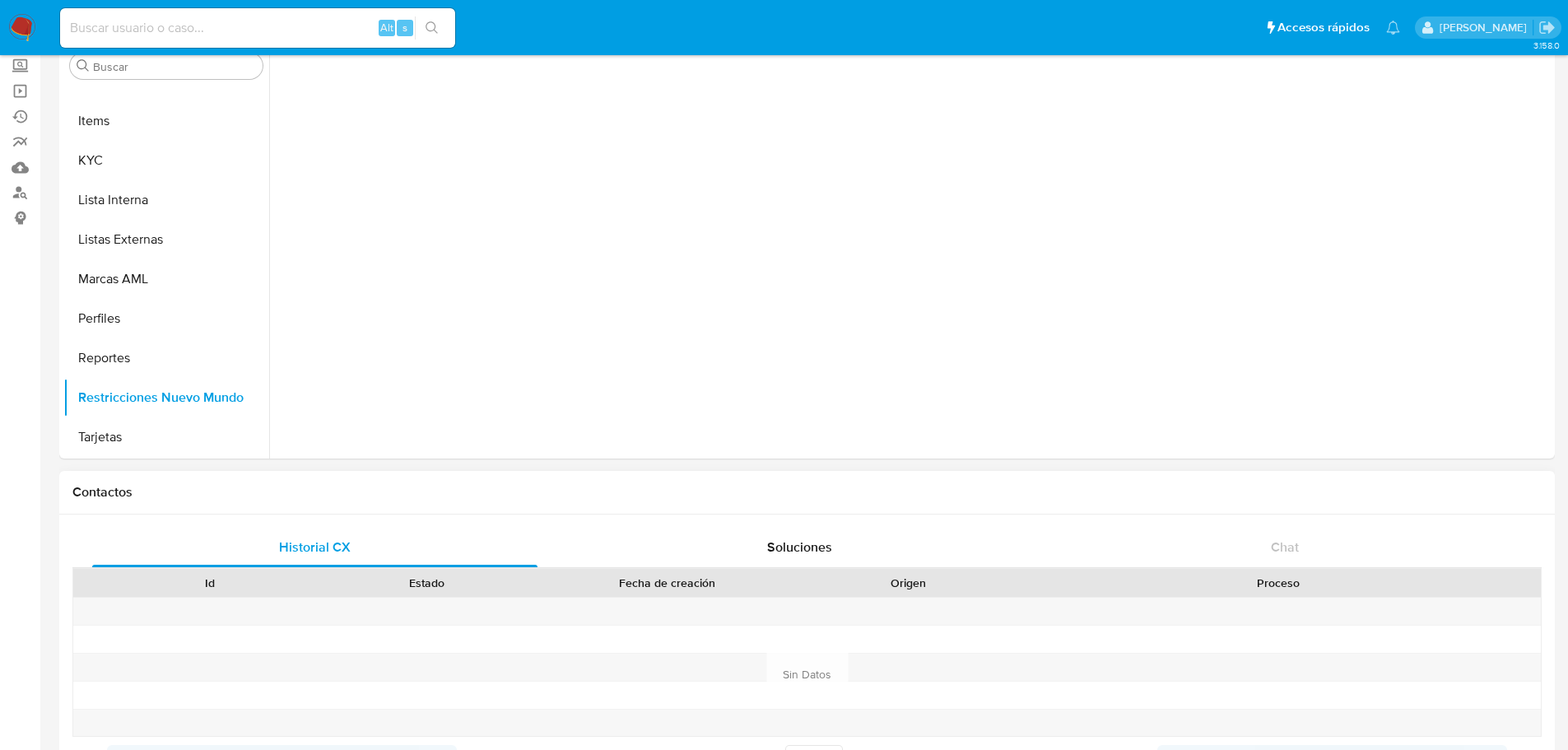
scroll to position [0, 0]
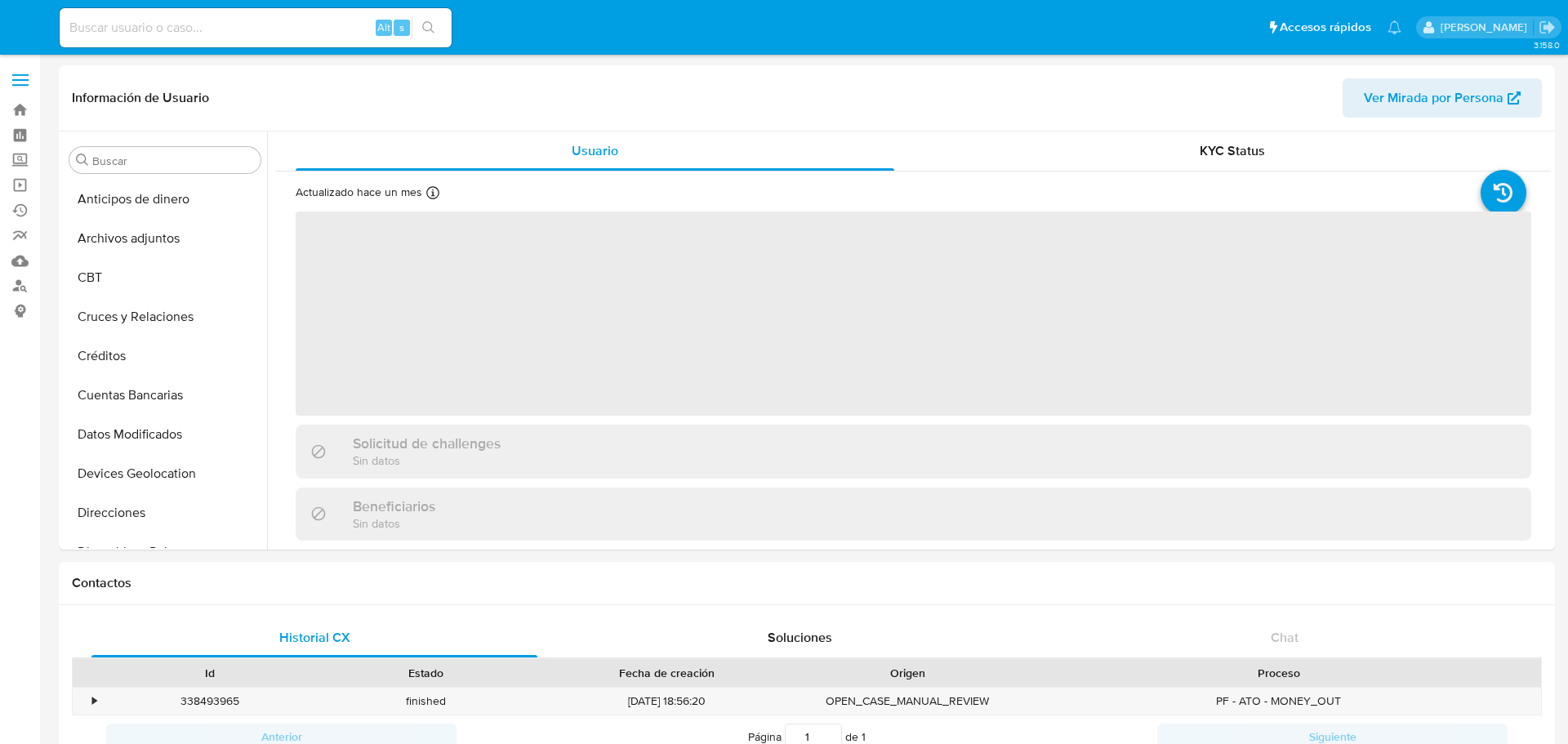
select select "10"
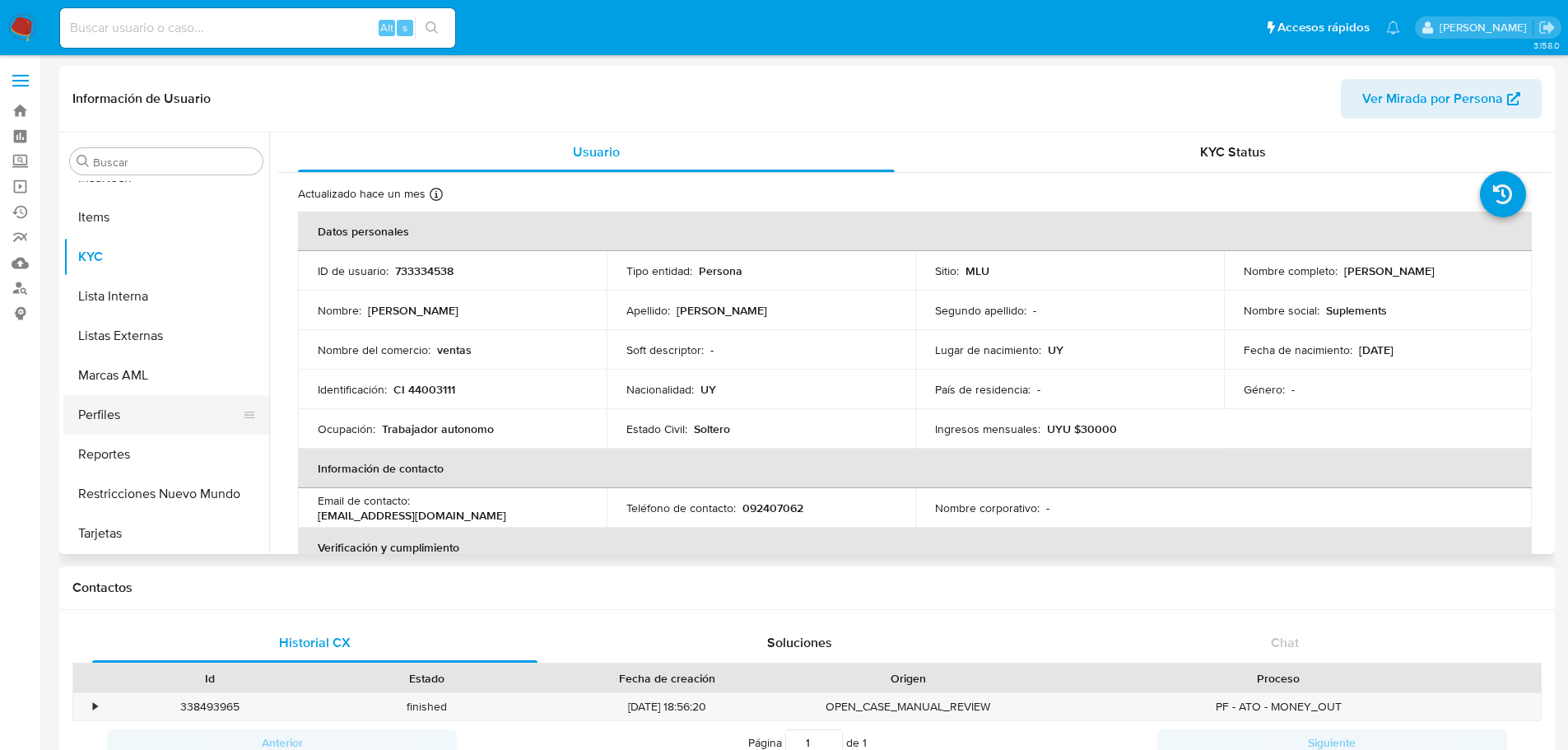
scroll to position [735, 0]
click at [182, 500] on button "Restricciones Nuevo Mundo" at bounding box center [159, 493] width 193 height 40
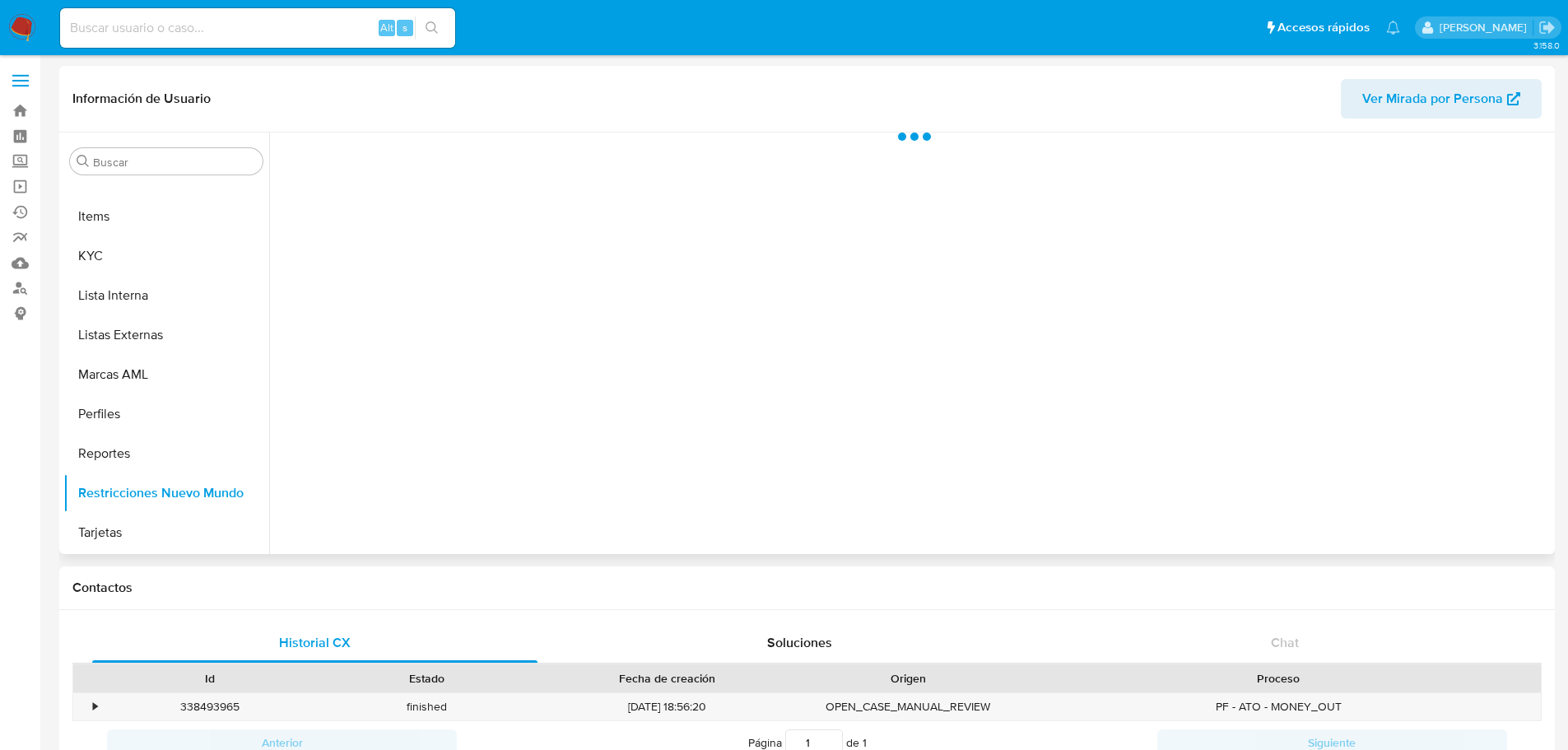
click at [893, 421] on div at bounding box center [910, 344] width 1282 height 421
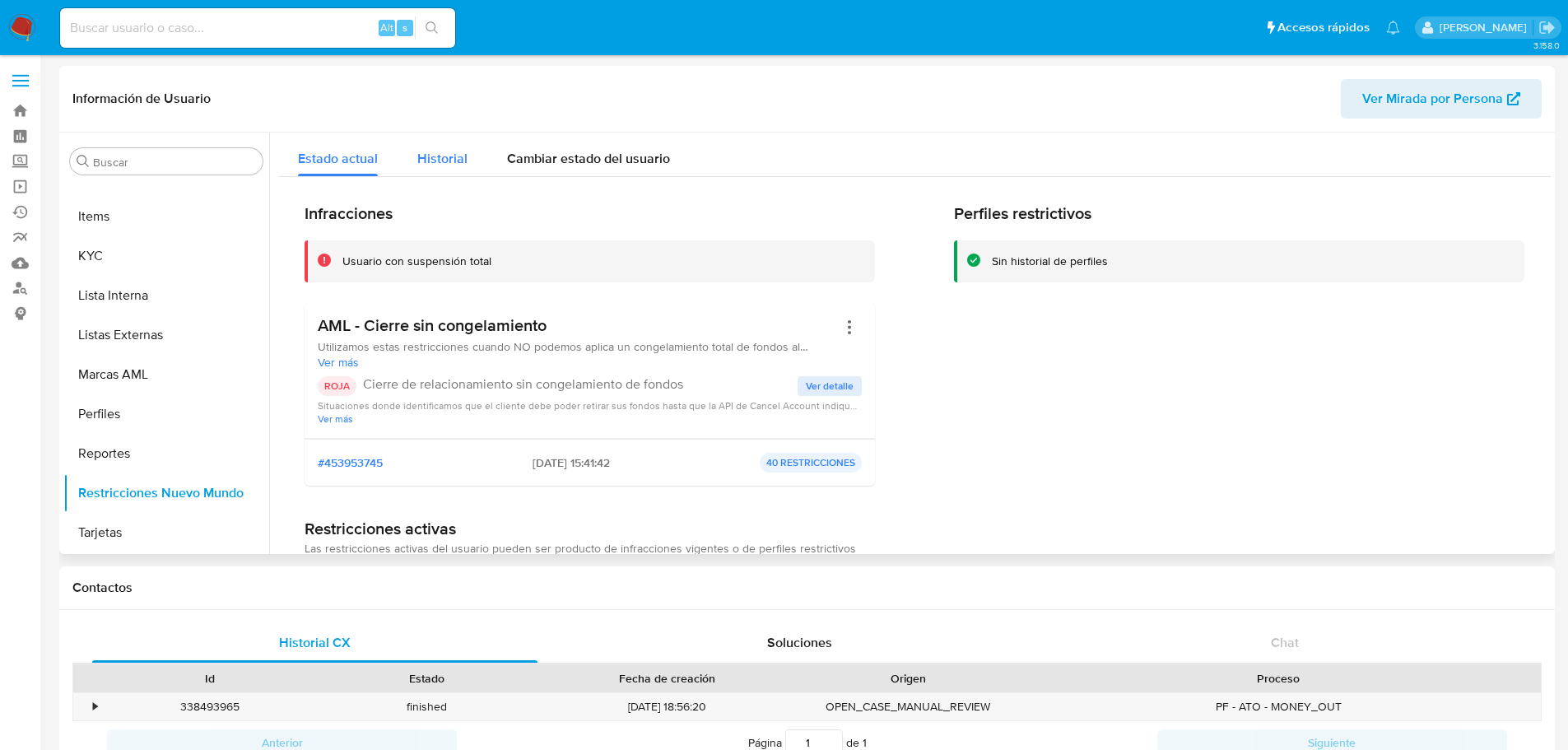
click at [443, 167] on span "Historial" at bounding box center [442, 158] width 50 height 19
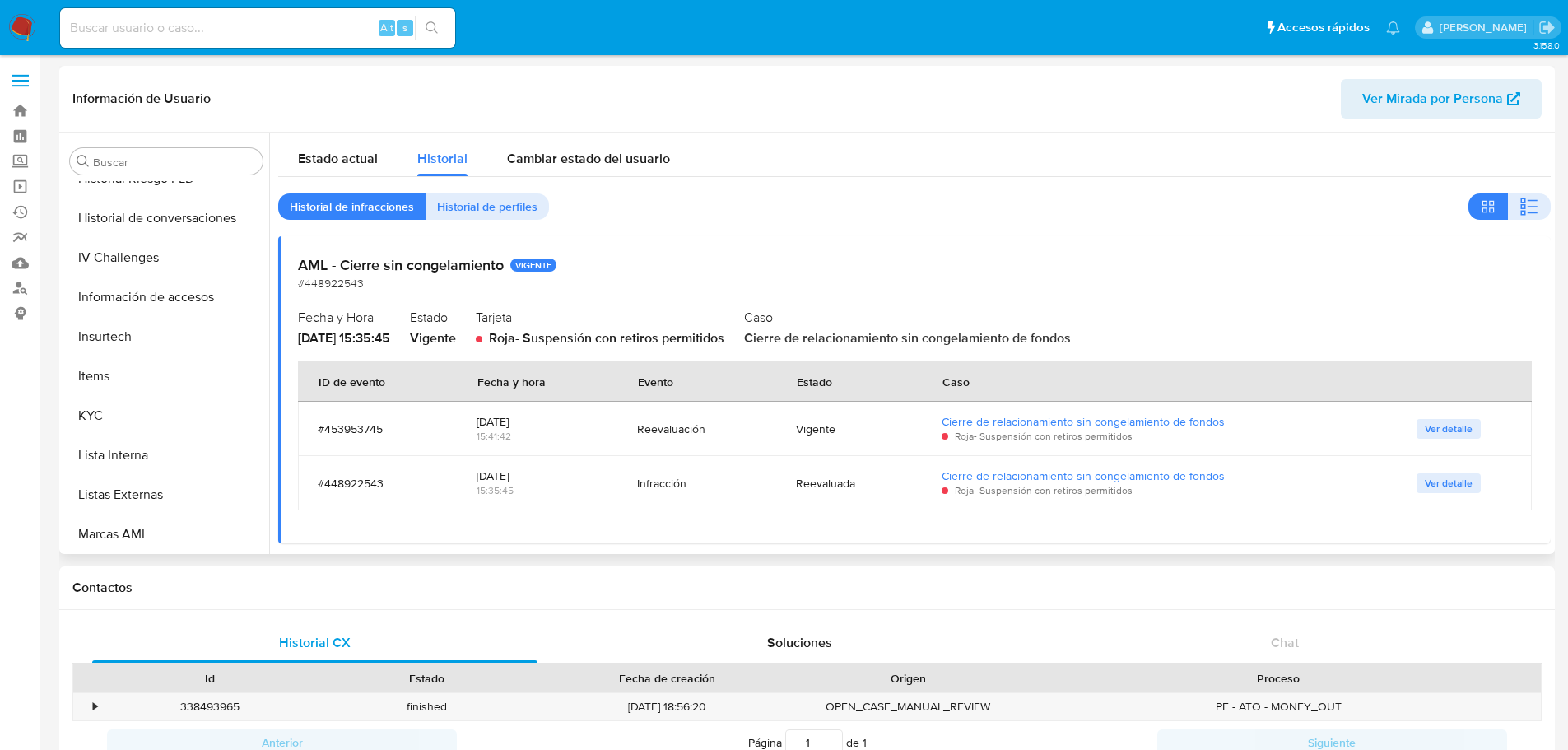
scroll to position [570, 0]
click at [139, 426] on button "KYC" at bounding box center [159, 421] width 193 height 40
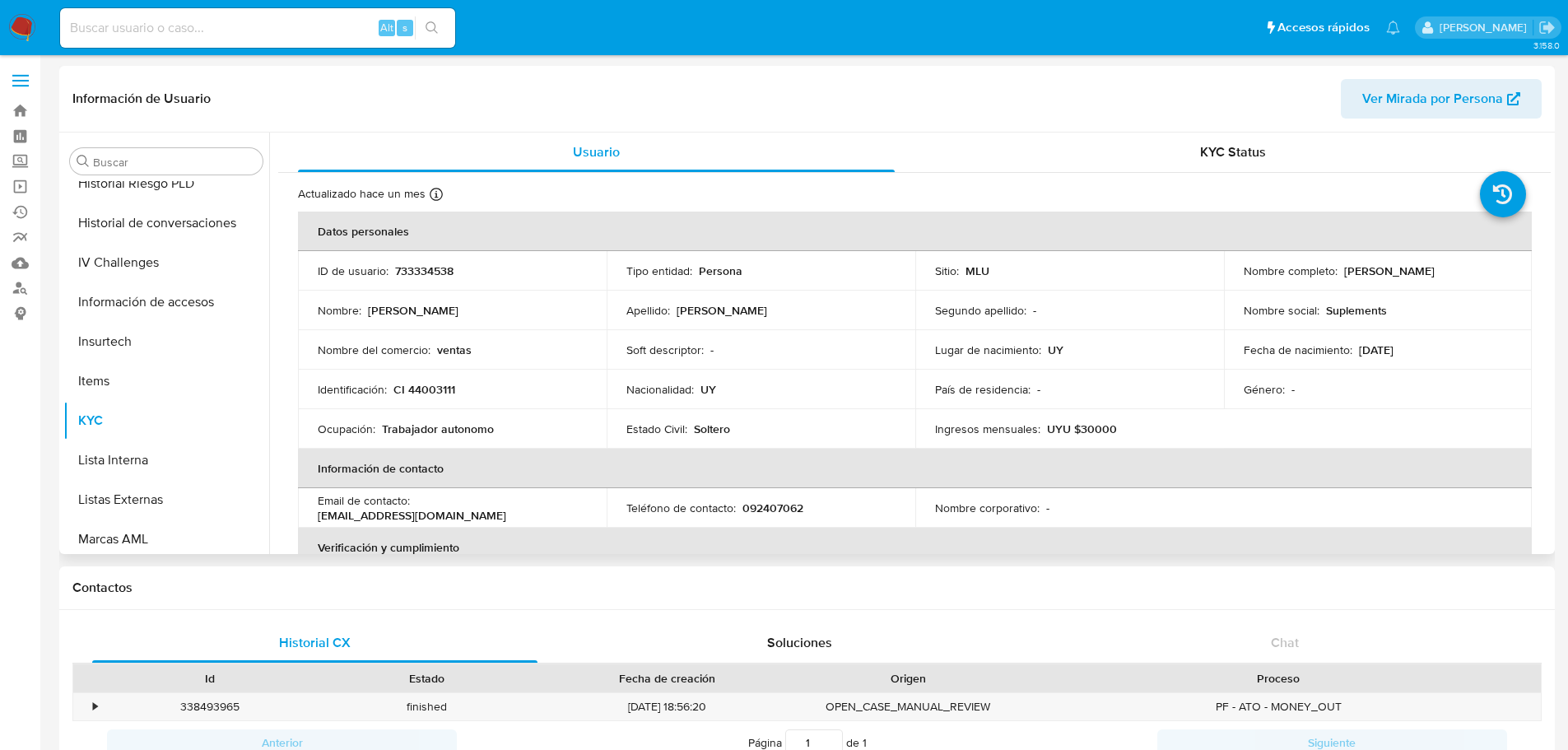
click at [1364, 276] on p "Emmanuel Ignacio Bogliacino Sarachaa" at bounding box center [1388, 271] width 91 height 15
copy div "Nombre completo : Emmanuel Ignacio Bogliacino Sarachaa"
click at [1434, 279] on p "Emmanuel Ignacio Bogliacino Sarachaa" at bounding box center [1388, 271] width 91 height 15
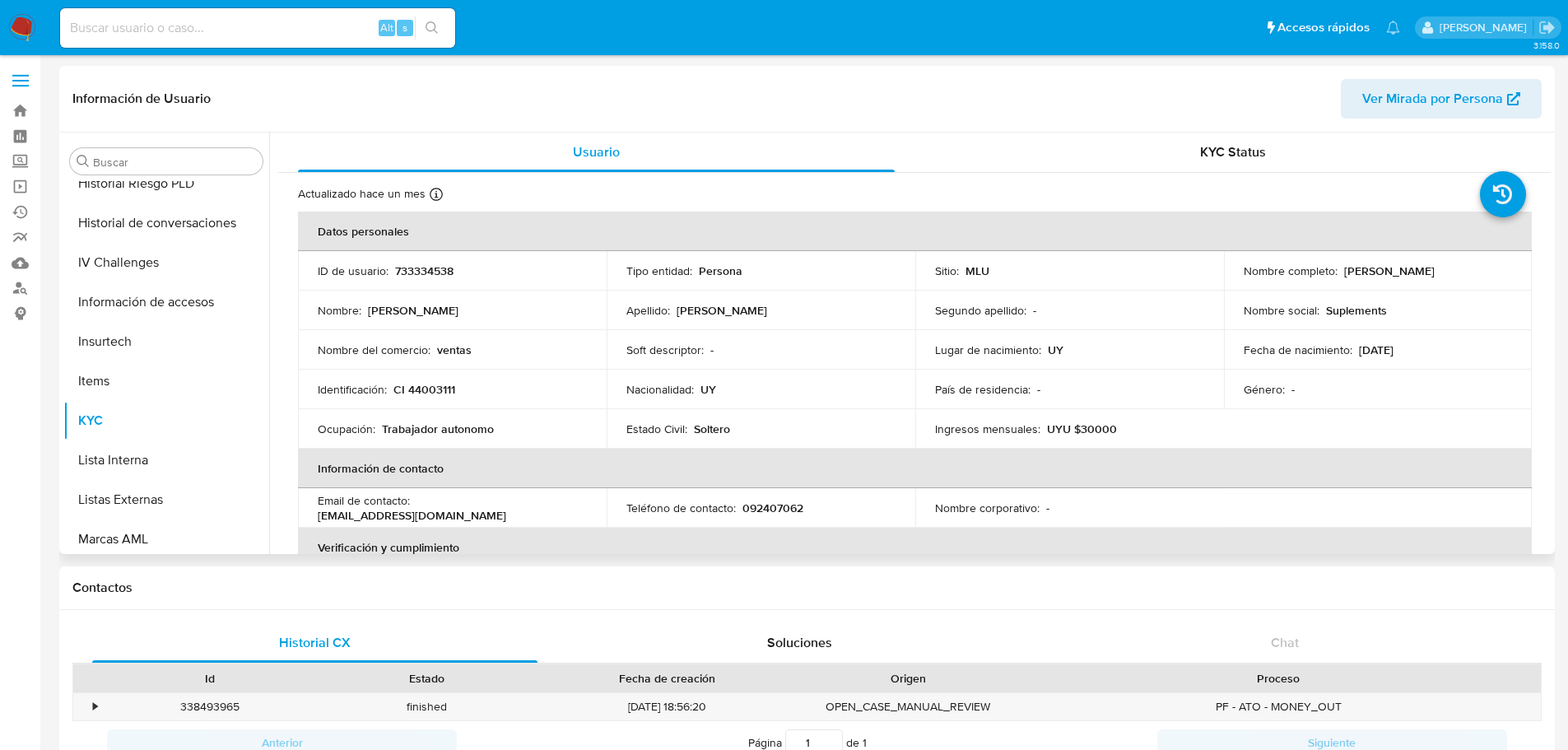
drag, startPoint x: 1446, startPoint y: 280, endPoint x: 1236, endPoint y: 277, distance: 210.0
click at [1236, 277] on td "Nombre completo : Emmanuel Ignacio Bogliacino Sarachaa" at bounding box center [1377, 271] width 308 height 40
copy p "Emmanuel Ignacio Bogliacino Sarachaa"
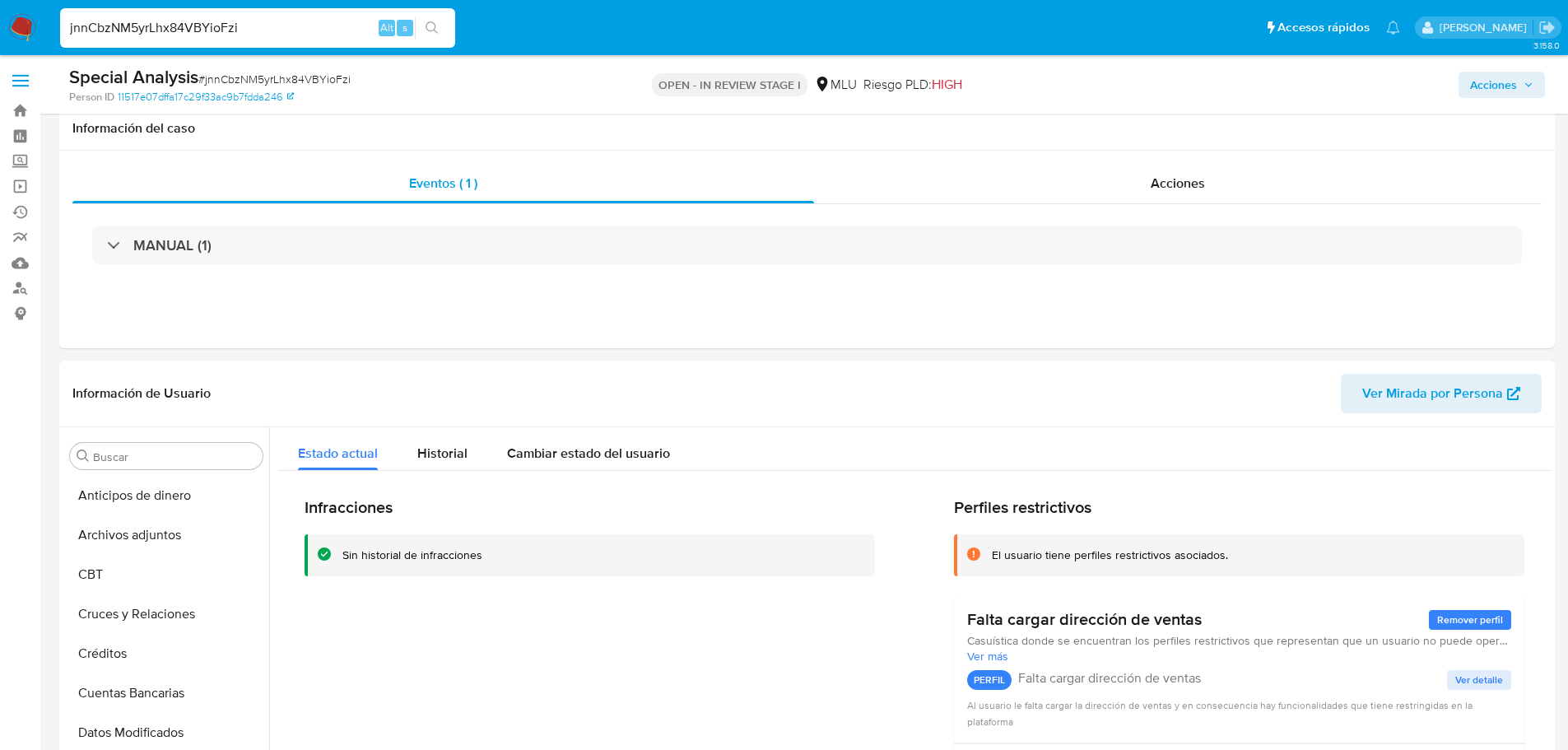
select select "10"
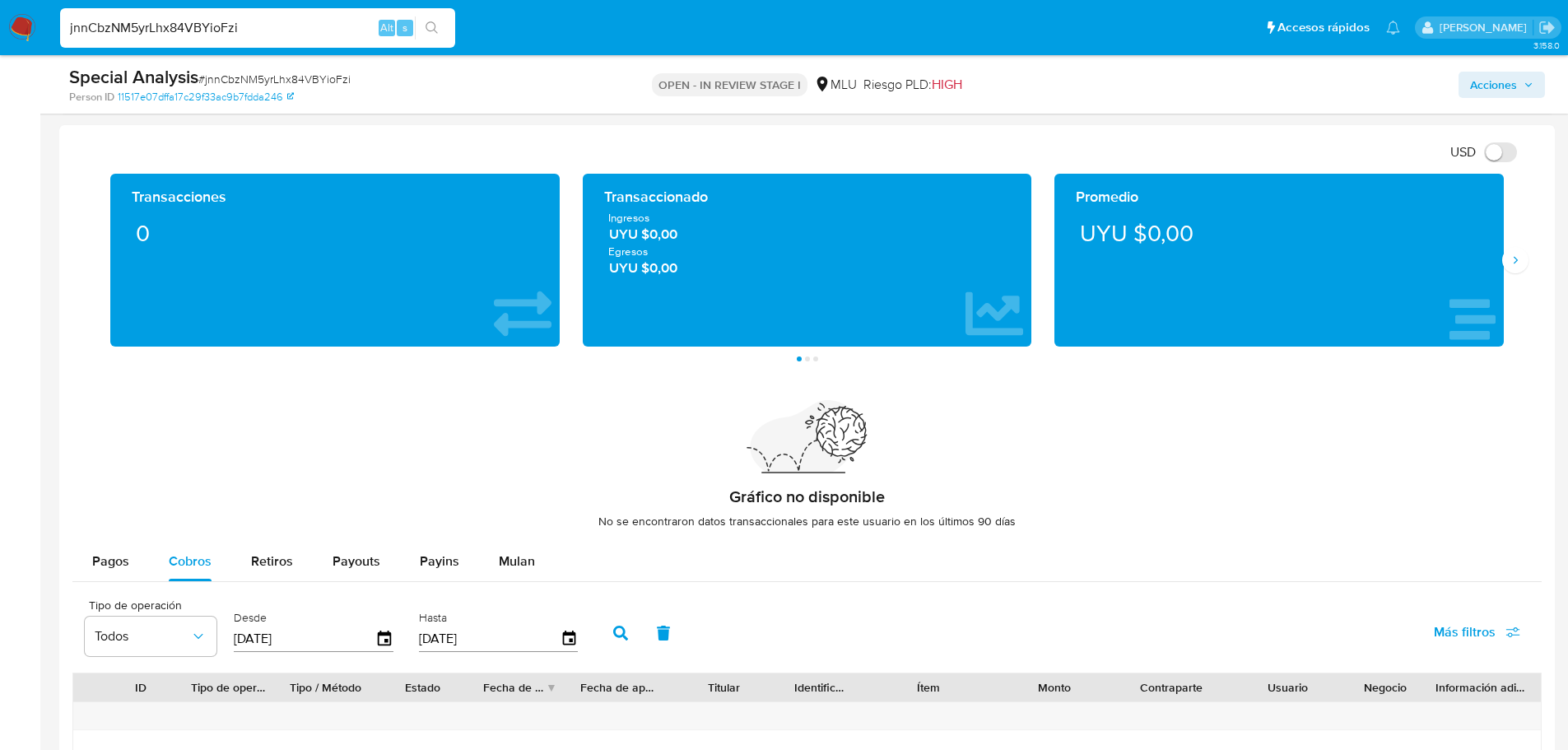
scroll to position [735, 0]
